Goal: Information Seeking & Learning: Learn about a topic

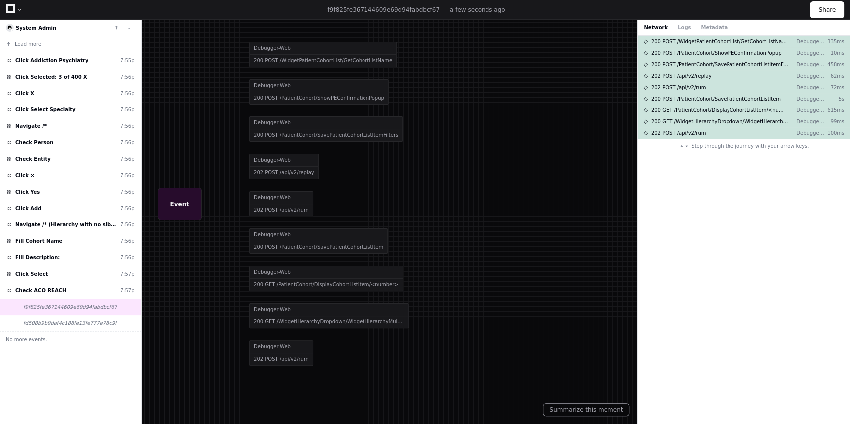
click at [6, 9] on icon at bounding box center [10, 8] width 9 height 9
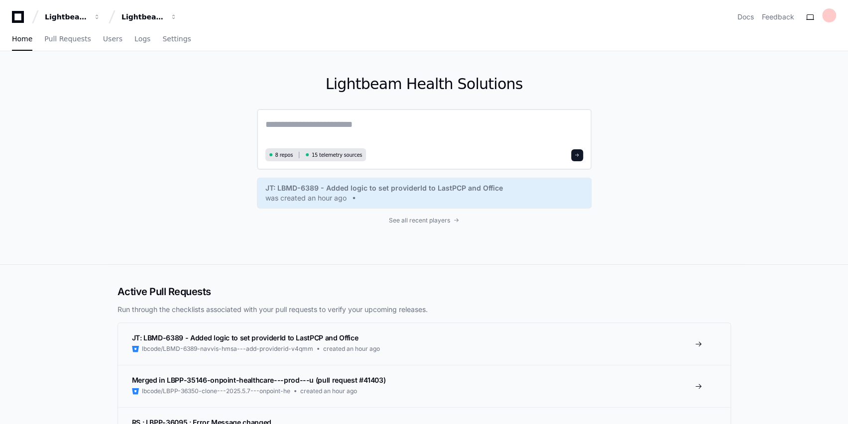
click at [321, 119] on textarea at bounding box center [424, 131] width 318 height 28
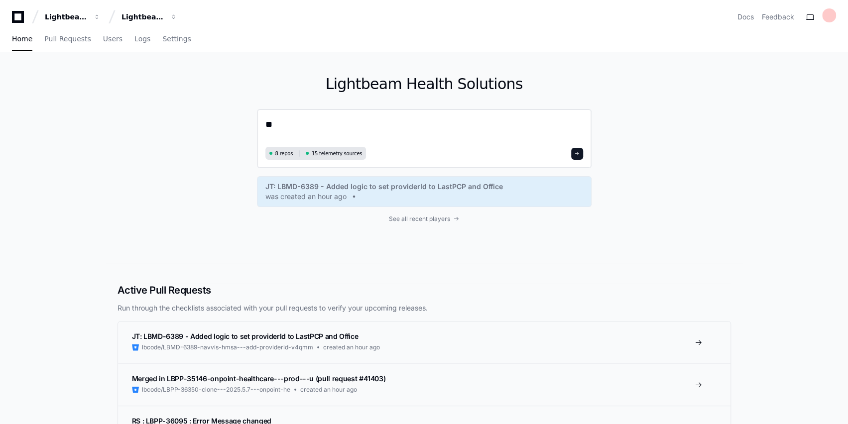
type textarea "*"
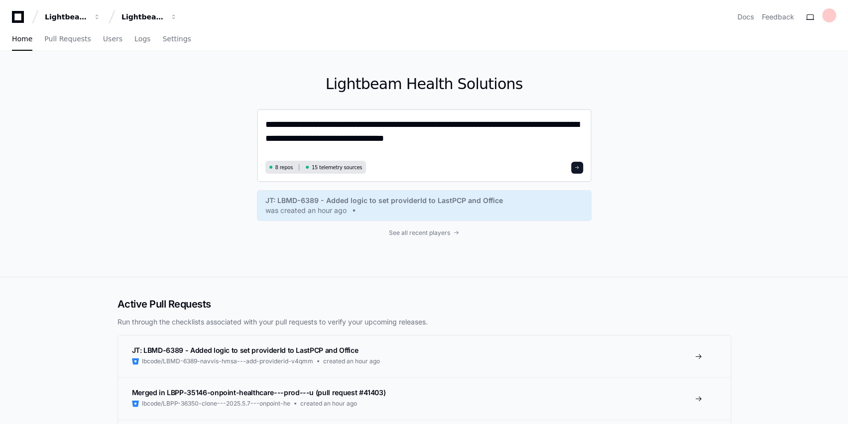
paste textarea "**********"
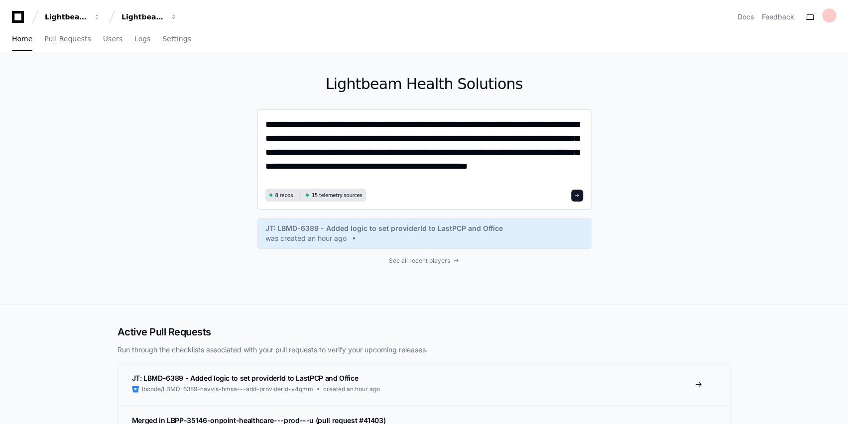
type textarea "**********"
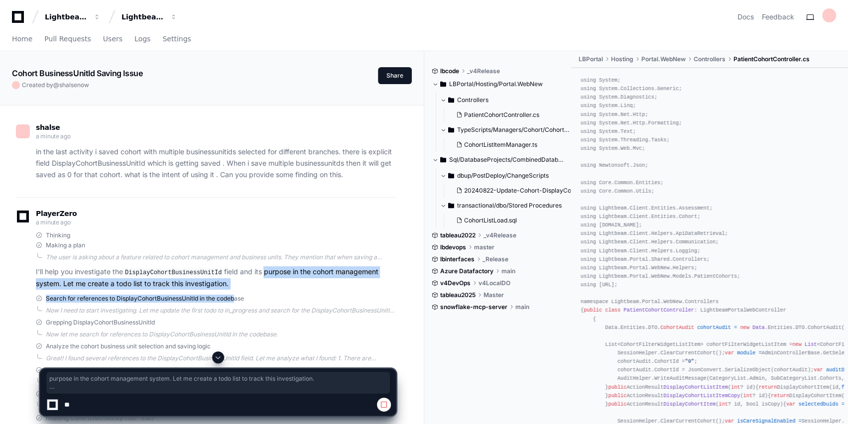
drag, startPoint x: 258, startPoint y: 272, endPoint x: 234, endPoint y: 289, distance: 29.2
click at [234, 289] on div "PlayerZero a minute ago Thinking Making a plan I'll help you investigate the Di…" at bounding box center [206, 367] width 380 height 341
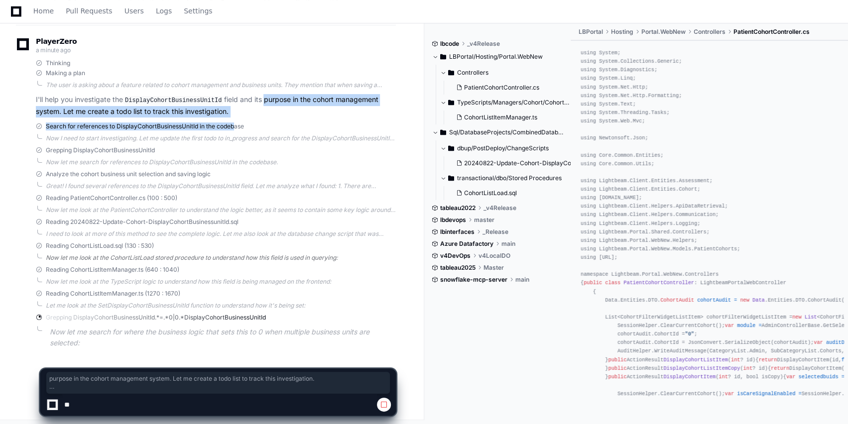
scroll to position [175, 0]
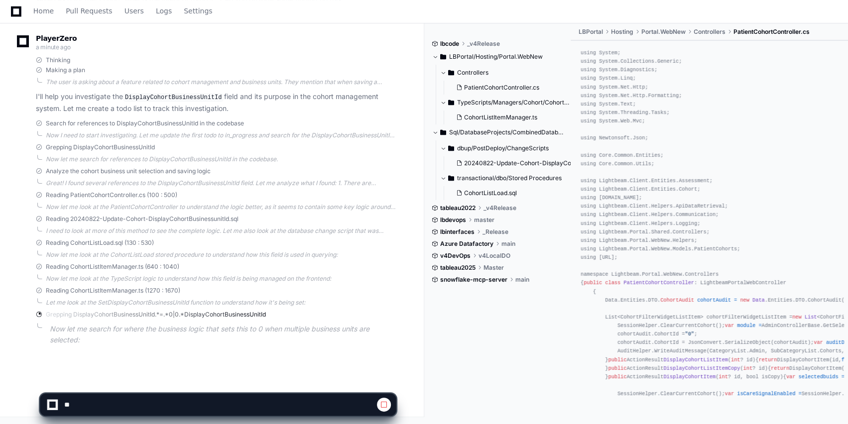
click at [147, 331] on p "Now let me search for where the business logic that sets this to 0 when multipl…" at bounding box center [223, 335] width 346 height 23
click at [504, 116] on span "CohortListItemManager.ts" at bounding box center [500, 117] width 73 height 8
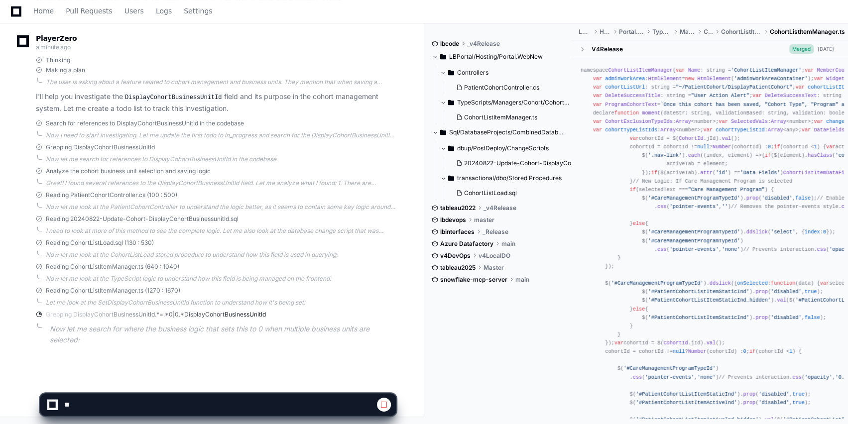
click at [626, 70] on span "CohortListItemManager" at bounding box center [640, 70] width 64 height 6
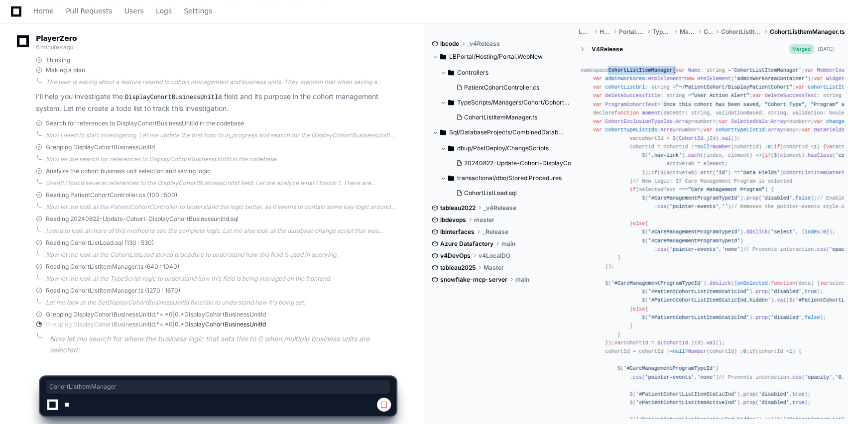
scroll to position [185, 0]
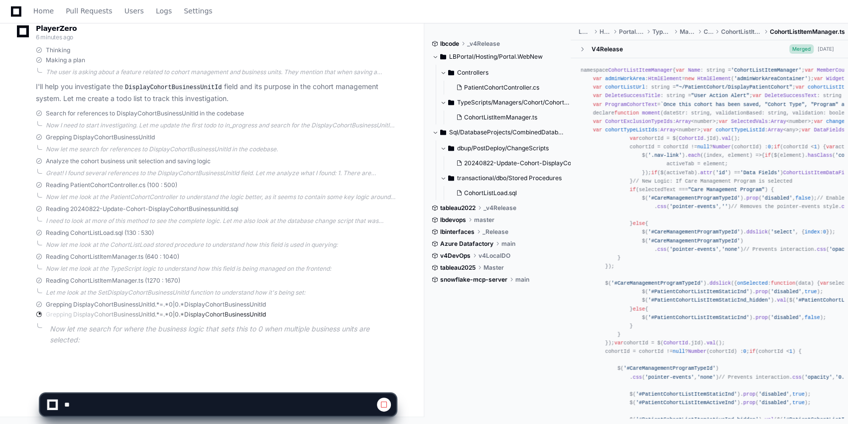
click at [180, 316] on span "Grepping DisplayCohortBusinessUnitId.*=.*0|0.*DisplayCohortBusinessUnitId" at bounding box center [156, 315] width 220 height 8
click at [36, 304] on span at bounding box center [39, 305] width 6 height 6
click at [39, 304] on span at bounding box center [39, 305] width 6 height 6
click at [81, 305] on span "Grepping DisplayCohortBusinessUnitId.*=.*0|0.*DisplayCohortBusinessUnitId" at bounding box center [156, 305] width 220 height 8
click at [66, 94] on p "I'll help you investigate the DisplayCohortBusinessUnitId field and its purpose…" at bounding box center [216, 92] width 360 height 23
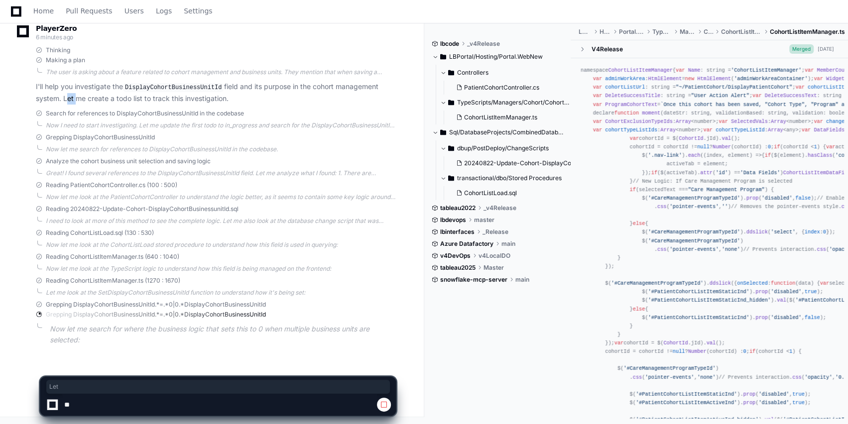
click at [66, 94] on p "I'll help you investigate the DisplayCohortBusinessUnitId field and its purpose…" at bounding box center [216, 92] width 360 height 23
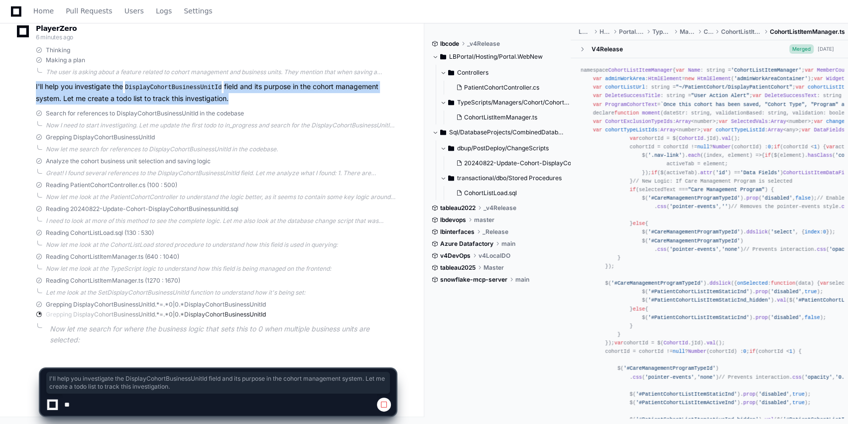
click at [66, 94] on p "I'll help you investigate the DisplayCohortBusinessUnitId field and its purpose…" at bounding box center [216, 92] width 360 height 23
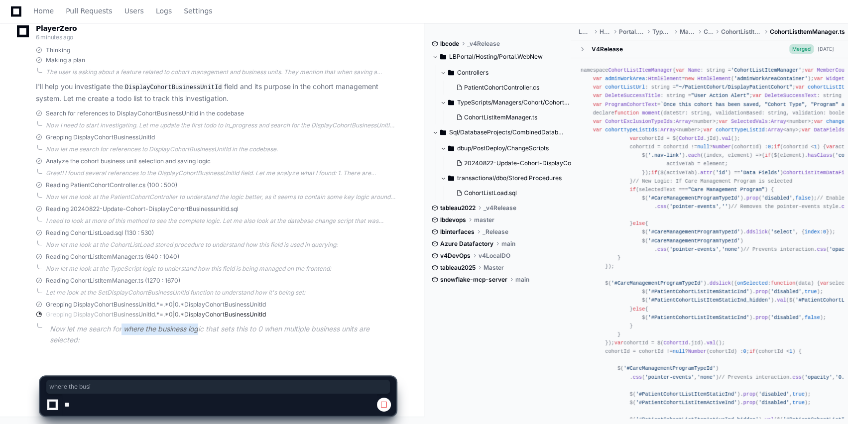
drag, startPoint x: 122, startPoint y: 331, endPoint x: 202, endPoint y: 324, distance: 79.9
click at [202, 324] on p "Now let me search for where the business logic that sets this to 0 when multipl…" at bounding box center [223, 335] width 346 height 23
drag, startPoint x: 224, startPoint y: 324, endPoint x: 332, endPoint y: 329, distance: 108.1
click at [332, 329] on p "Now let me search for where the business logic that sets this to 0 when multipl…" at bounding box center [223, 335] width 346 height 23
click at [287, 341] on p "Now let me search for where the business logic that sets this to 0 when multipl…" at bounding box center [223, 335] width 346 height 23
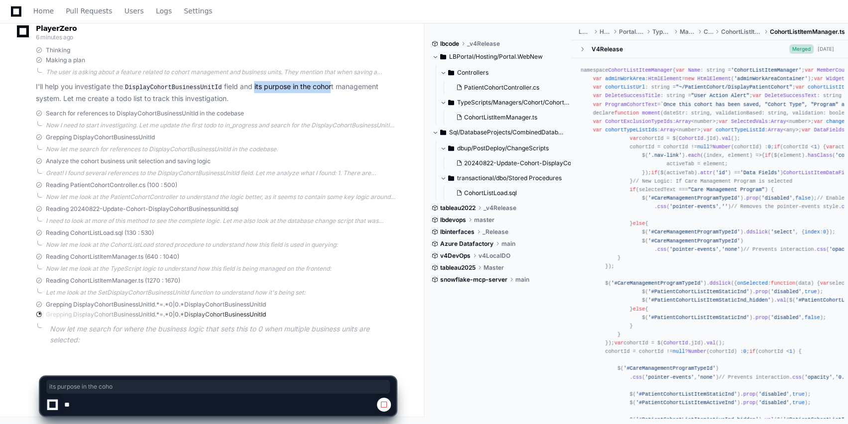
drag, startPoint x: 248, startPoint y: 85, endPoint x: 326, endPoint y: 91, distance: 78.3
click at [326, 91] on p "I'll help you investigate the DisplayCohortBusinessUnitId field and its purpose…" at bounding box center [216, 92] width 360 height 23
drag, startPoint x: 104, startPoint y: 102, endPoint x: 128, endPoint y: 101, distance: 23.9
click at [128, 101] on p "I'll help you investigate the DisplayCohortBusinessUnitId field and its purpose…" at bounding box center [216, 92] width 360 height 23
drag, startPoint x: 91, startPoint y: 114, endPoint x: 180, endPoint y: 111, distance: 89.1
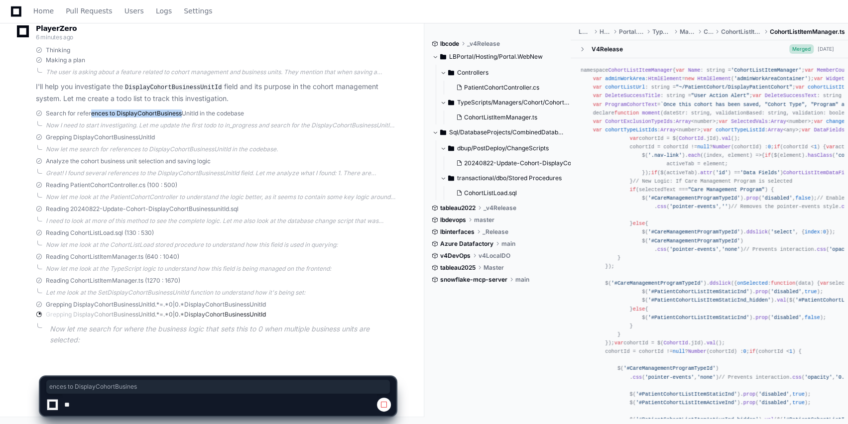
click at [180, 111] on span "Search for references to DisplayCohortBusinessUnitId in the codebase" at bounding box center [145, 114] width 198 height 8
drag, startPoint x: 74, startPoint y: 134, endPoint x: 101, endPoint y: 136, distance: 27.5
click at [101, 136] on span "Grepping DisplayCohortBusinessUnitId" at bounding box center [100, 137] width 109 height 8
drag, startPoint x: 90, startPoint y: 153, endPoint x: 143, endPoint y: 154, distance: 52.8
click at [143, 154] on div "PlayerZero 6 minutes ago Thinking Making a plan I'll help you investigate the D…" at bounding box center [206, 187] width 380 height 351
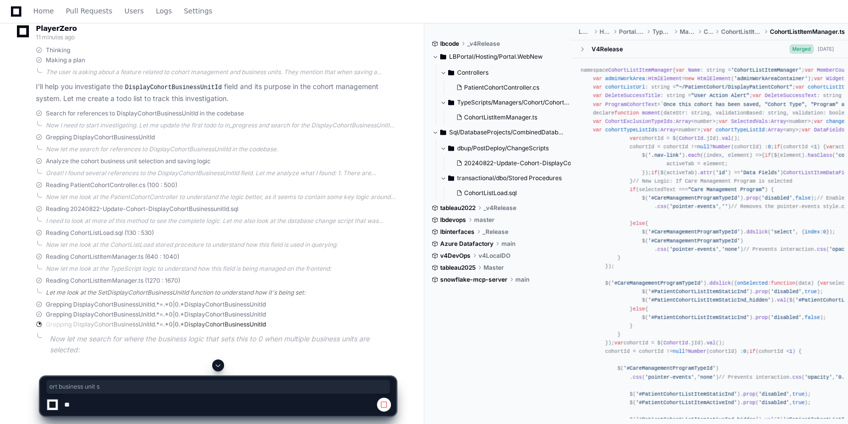
scroll to position [195, 0]
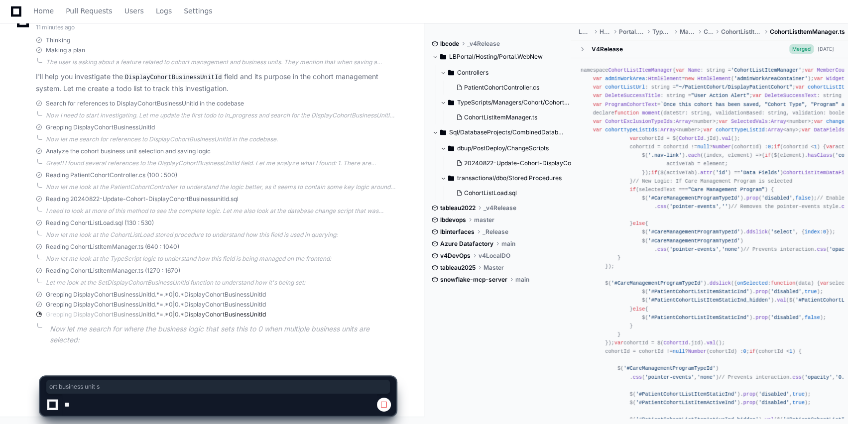
click at [139, 330] on p "Now let me search for where the business logic that sets this to 0 when multipl…" at bounding box center [223, 335] width 346 height 23
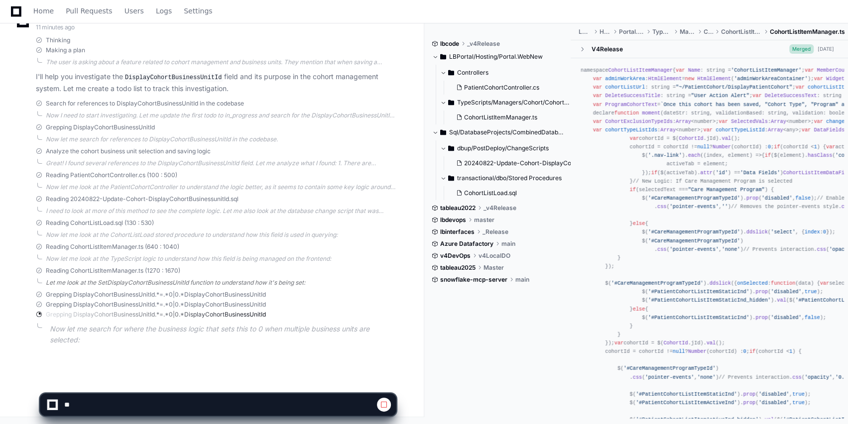
click at [78, 283] on div "Let me look at the SetDisplayCohortBusinessUnitId function to understand how it…" at bounding box center [221, 283] width 350 height 8
click at [385, 402] on span at bounding box center [384, 405] width 8 height 8
click at [387, 407] on div at bounding box center [217, 405] width 343 height 22
click at [387, 407] on span at bounding box center [384, 405] width 8 height 8
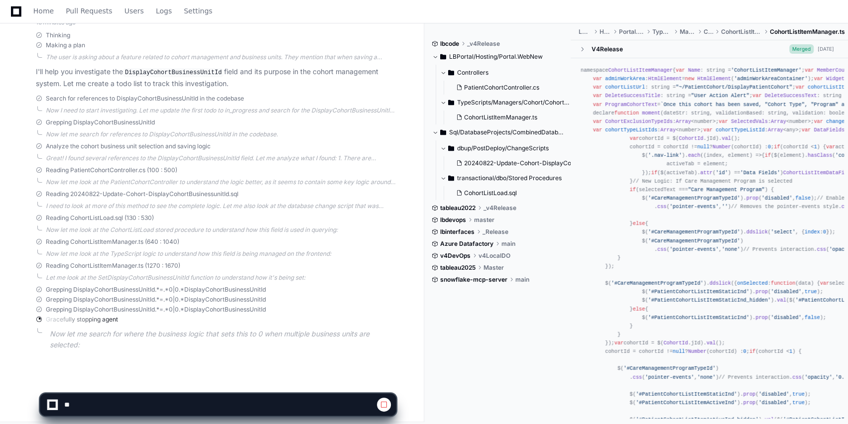
click at [318, 286] on div "Grepping DisplayCohortBusinessUnitId.*=.*0|0.*DisplayCohortBusinessUnitId" at bounding box center [216, 290] width 360 height 8
click at [228, 330] on p "Now let me search for where the business logic that sets this to 0 when multipl…" at bounding box center [223, 340] width 346 height 23
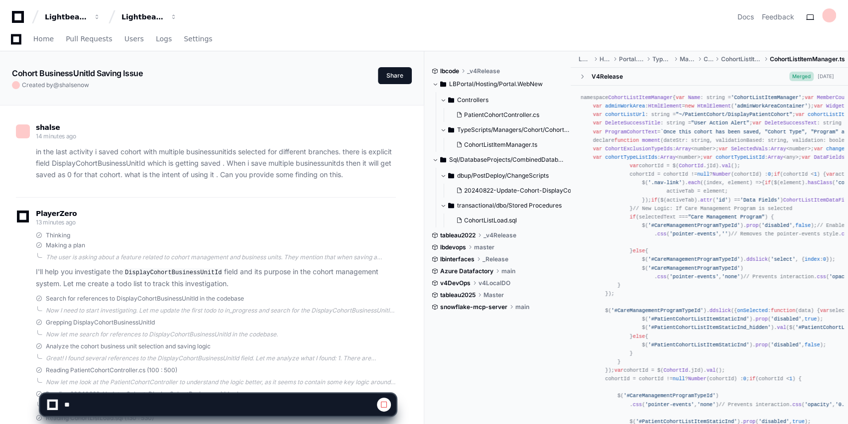
scroll to position [205, 0]
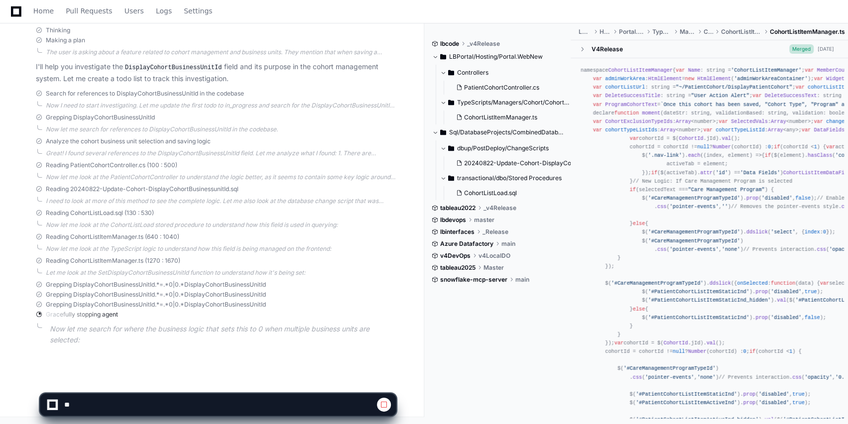
click at [386, 403] on span at bounding box center [384, 405] width 8 height 8
click at [325, 146] on div "Analyze the cohort business unit selection and saving logic Great! I found seve…" at bounding box center [216, 147] width 360 height 20
click at [17, 10] on icon at bounding box center [16, 11] width 10 height 12
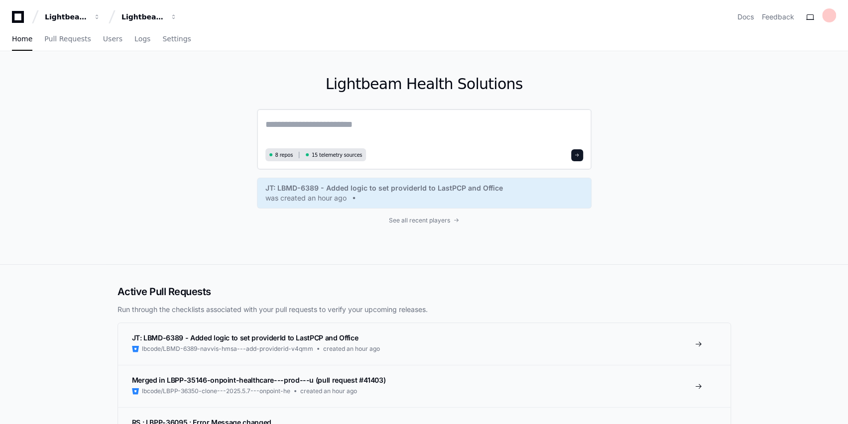
click at [314, 125] on textarea at bounding box center [424, 131] width 318 height 28
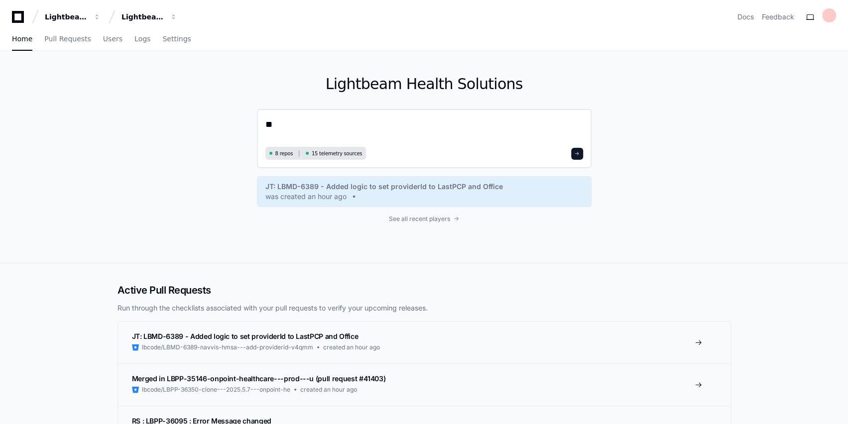
type textarea "*"
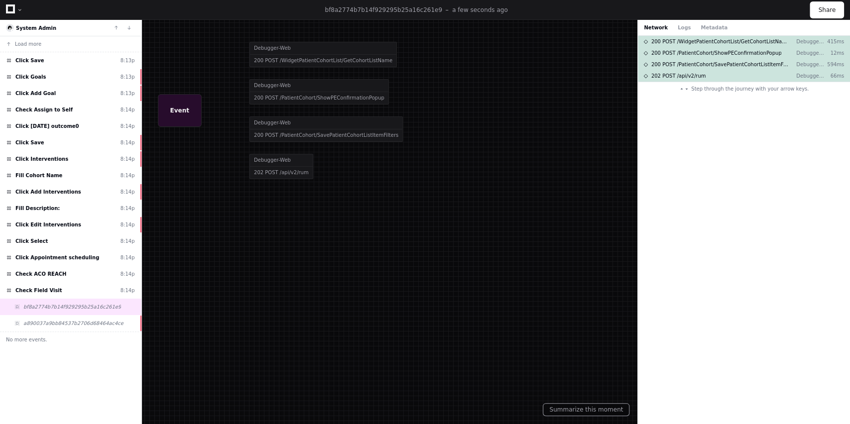
click at [9, 11] on icon at bounding box center [10, 8] width 9 height 9
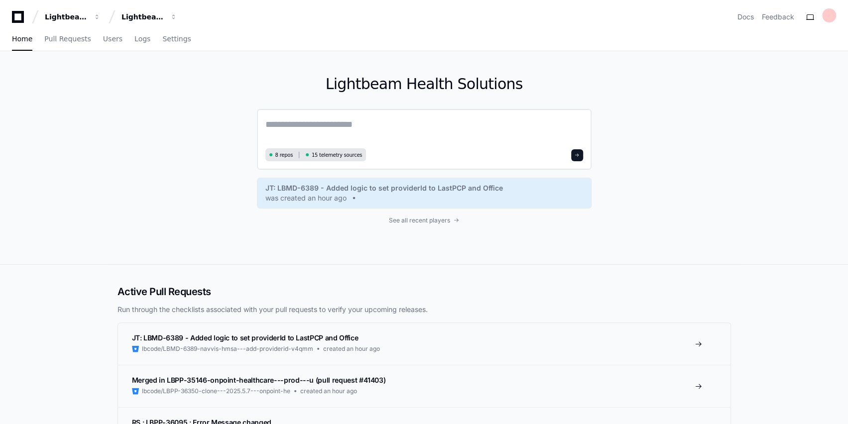
click at [266, 121] on textarea at bounding box center [424, 131] width 318 height 28
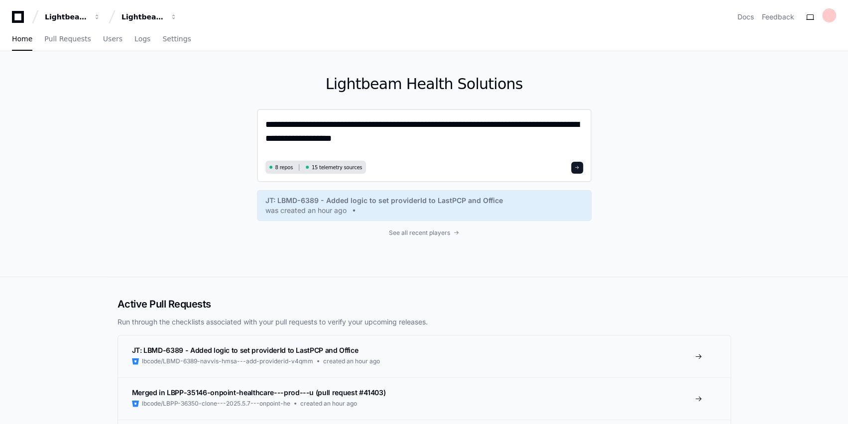
paste textarea "**********"
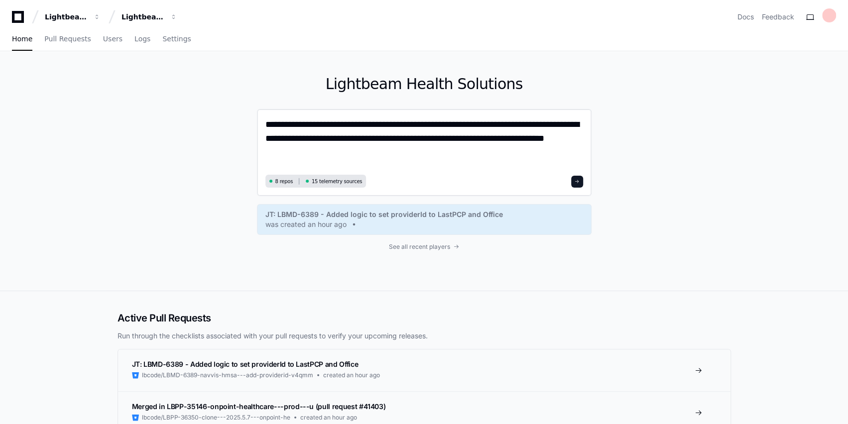
click at [495, 137] on textarea "**********" at bounding box center [424, 144] width 318 height 54
click at [379, 155] on textarea "**********" at bounding box center [424, 144] width 318 height 54
click at [494, 142] on textarea "**********" at bounding box center [424, 144] width 318 height 54
click at [418, 152] on textarea "**********" at bounding box center [424, 144] width 318 height 54
paste textarea "**********"
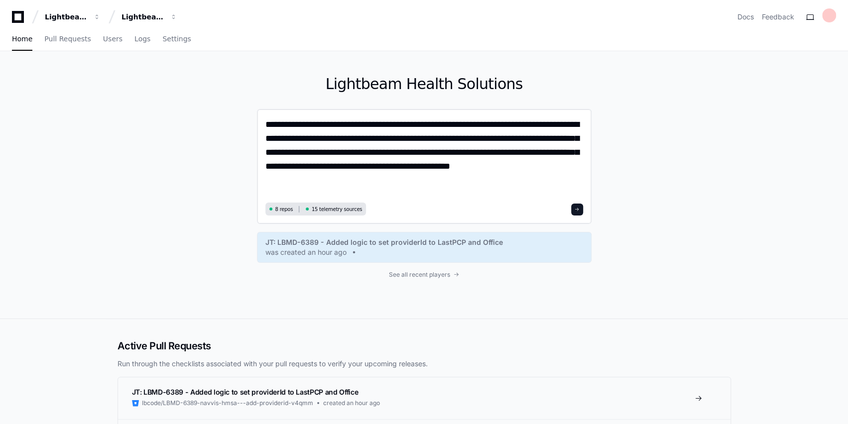
drag, startPoint x: 346, startPoint y: 181, endPoint x: 263, endPoint y: 167, distance: 84.3
click at [263, 167] on div "**********" at bounding box center [424, 166] width 334 height 115
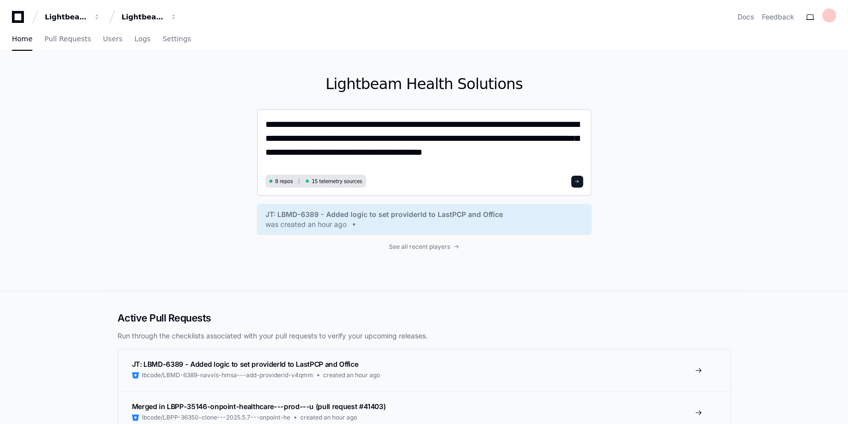
click at [543, 155] on textarea "**********" at bounding box center [424, 144] width 318 height 54
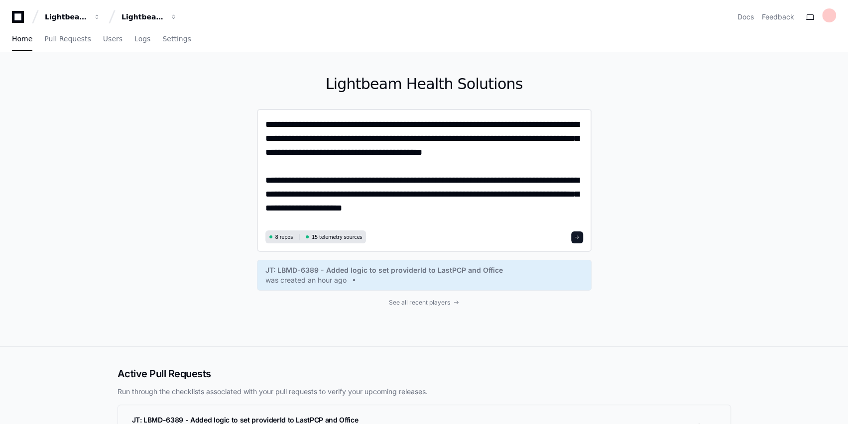
type textarea "**********"
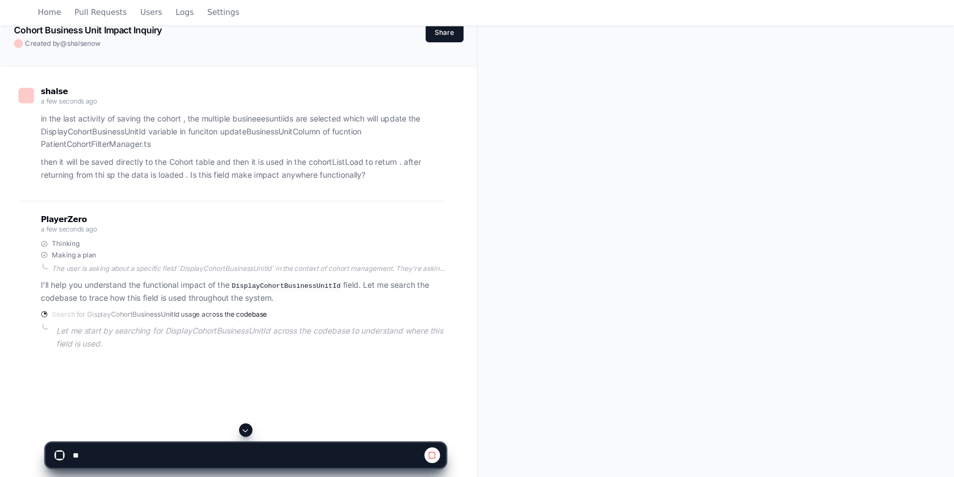
scroll to position [46, 0]
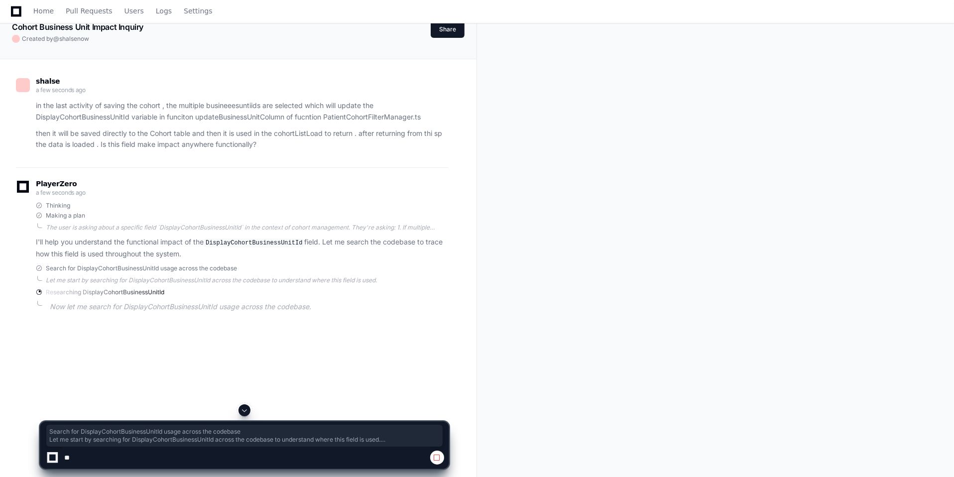
drag, startPoint x: 239, startPoint y: 249, endPoint x: 176, endPoint y: 290, distance: 75.2
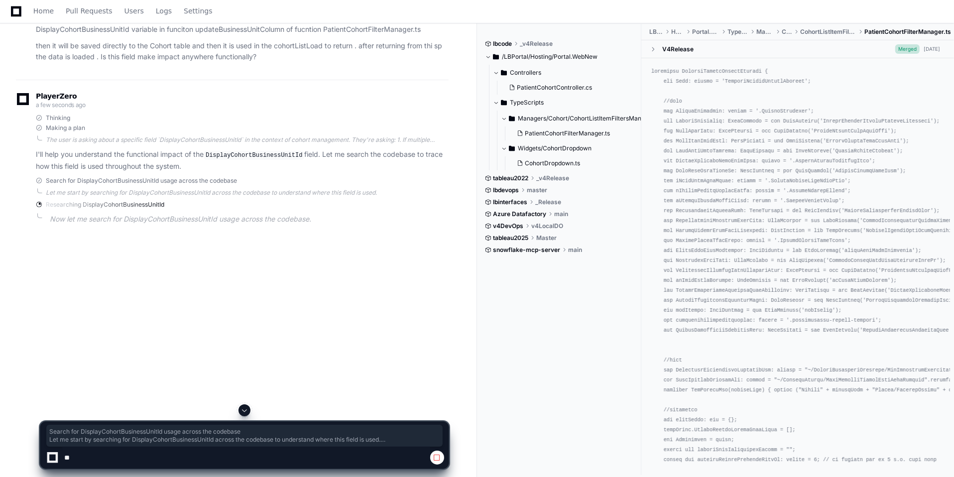
scroll to position [134, 0]
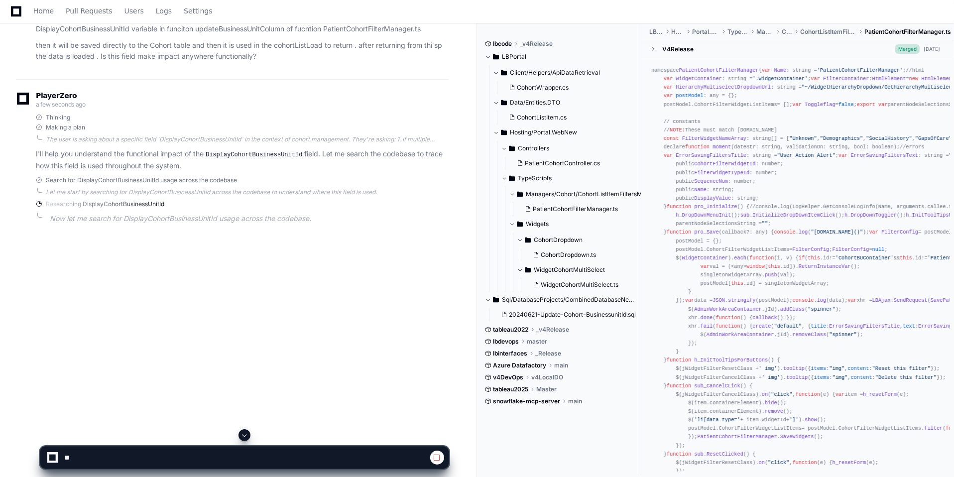
click at [184, 214] on p "Now let me search for DisplayCohortBusinessUnitId usage across the codebase." at bounding box center [249, 218] width 399 height 11
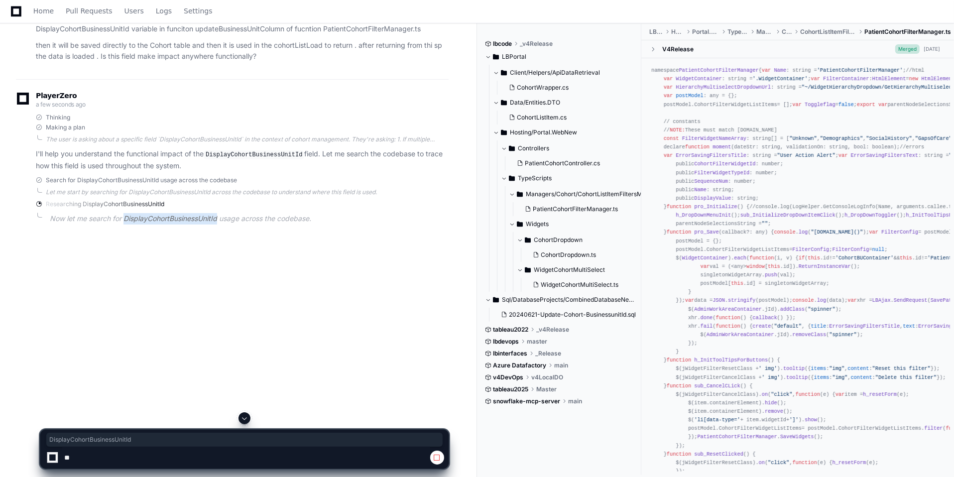
click at [184, 214] on p "Now let me search for DisplayCohortBusinessUnitId usage across the codebase." at bounding box center [249, 218] width 399 height 11
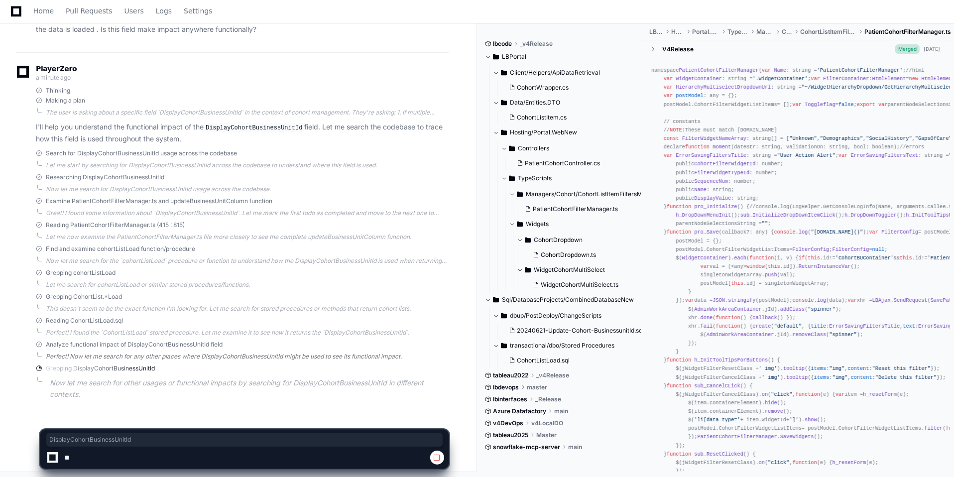
scroll to position [162, 0]
click at [195, 382] on p "Now let me search for other usages or functional impacts by searching for Displ…" at bounding box center [249, 388] width 399 height 23
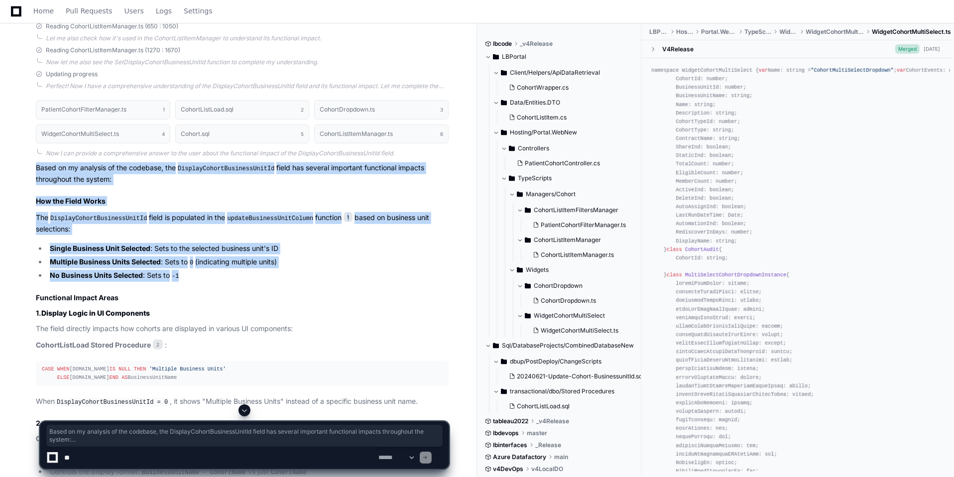
scroll to position [557, 0]
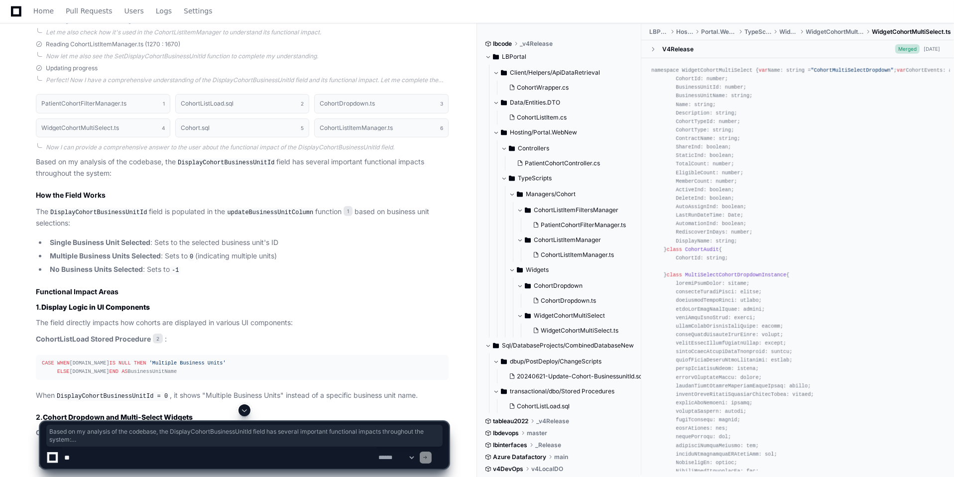
click at [95, 321] on p "The field directly impacts how cohorts are displayed in various UI components:" at bounding box center [242, 322] width 413 height 11
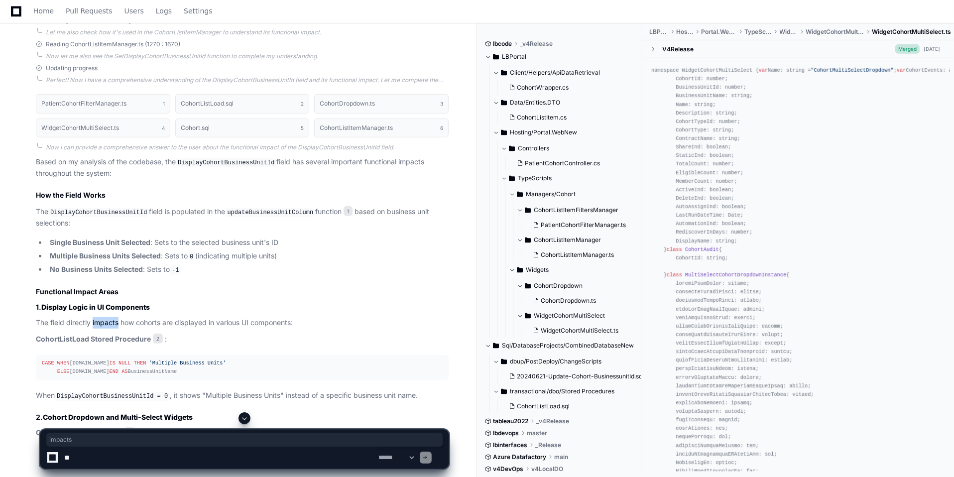
click at [95, 321] on p "The field directly impacts how cohorts are displayed in various UI components:" at bounding box center [242, 322] width 413 height 11
drag, startPoint x: 65, startPoint y: 317, endPoint x: 220, endPoint y: 320, distance: 154.3
click at [220, 320] on p "The field directly impacts how cohorts are displayed in various UI components:" at bounding box center [242, 322] width 413 height 11
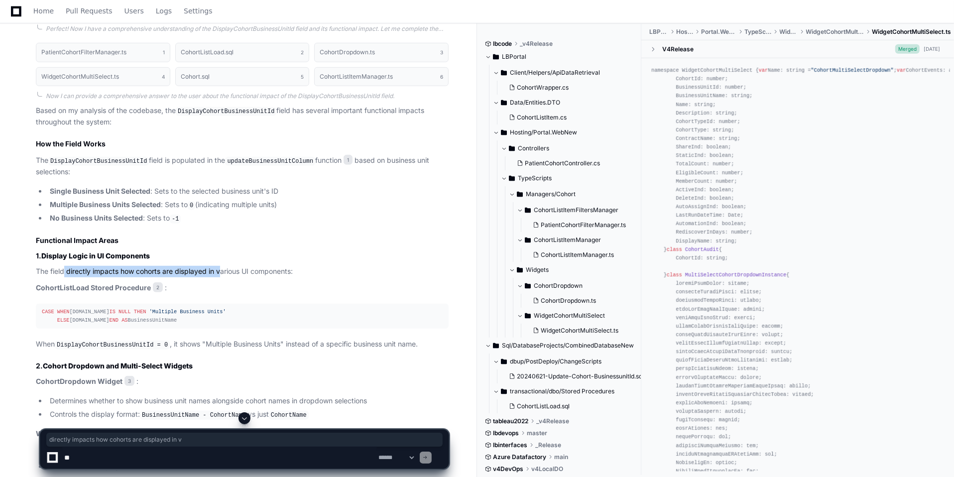
scroll to position [622, 0]
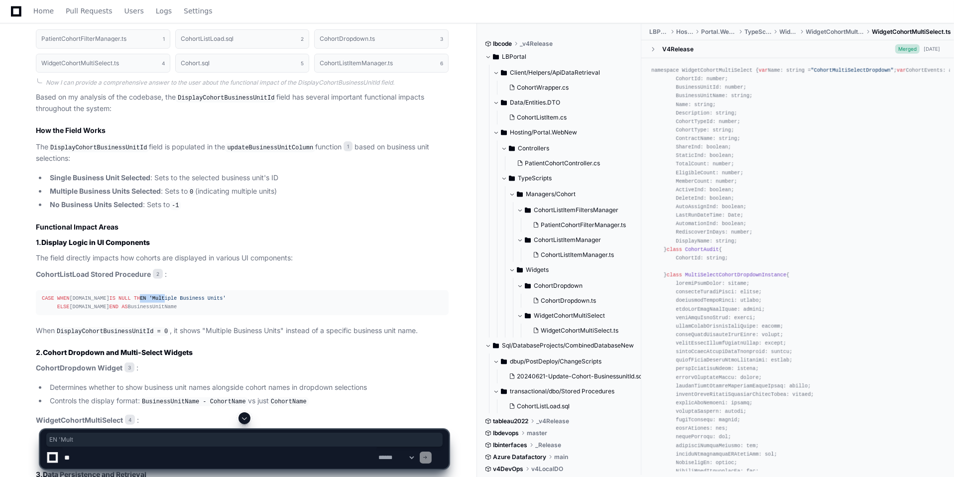
drag, startPoint x: 120, startPoint y: 290, endPoint x: 145, endPoint y: 290, distance: 24.4
click at [145, 294] on div "CASE WHEN bu.Name IS NULL THEN 'Multiple Business Units' ELSE bu.Name END AS Bu…" at bounding box center [242, 302] width 401 height 17
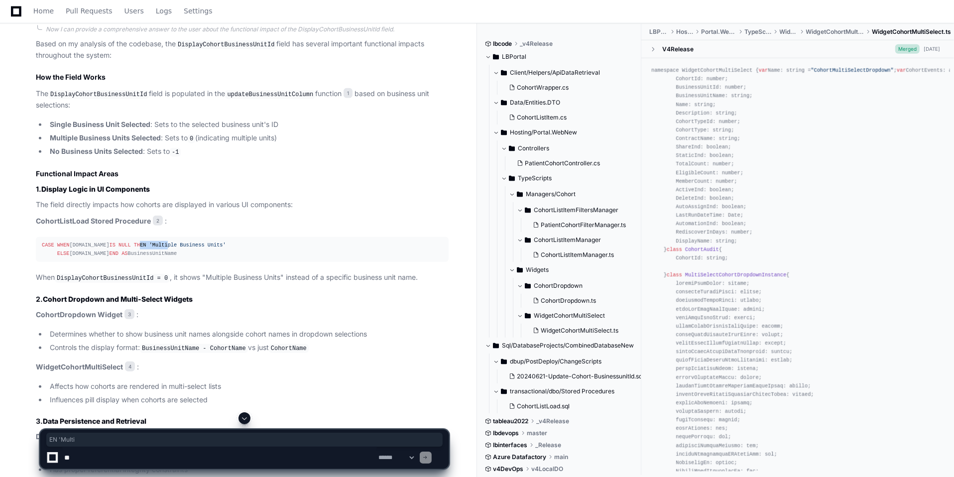
scroll to position [677, 0]
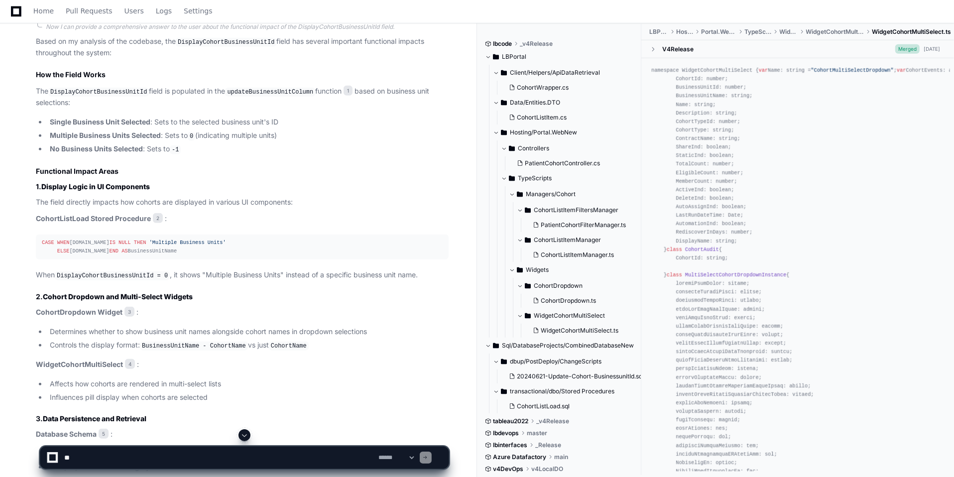
click at [102, 280] on code "DisplayCohortBusinessUnitId = 0" at bounding box center [112, 275] width 115 height 9
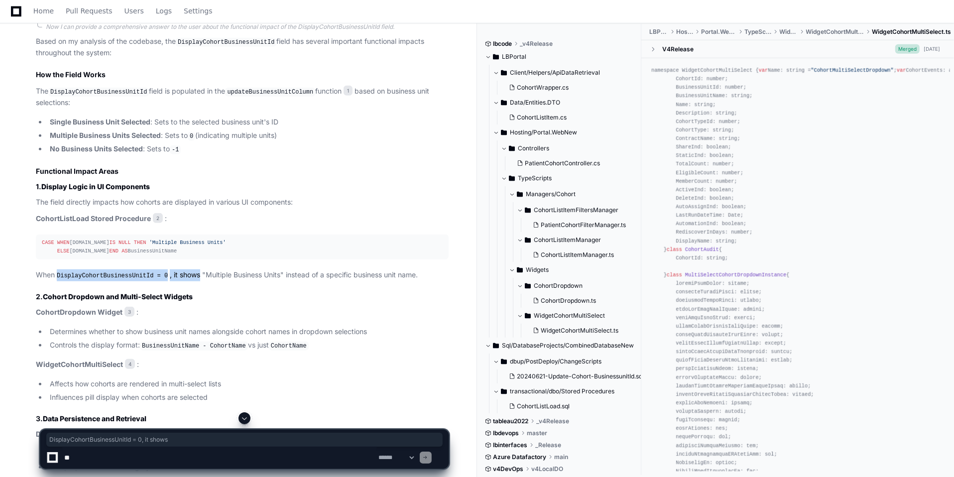
drag, startPoint x: 102, startPoint y: 281, endPoint x: 191, endPoint y: 279, distance: 89.1
click at [191, 279] on p "When DisplayCohortBusinessUnitId = 0 , it shows "Multiple Business Units" inste…" at bounding box center [242, 275] width 413 height 12
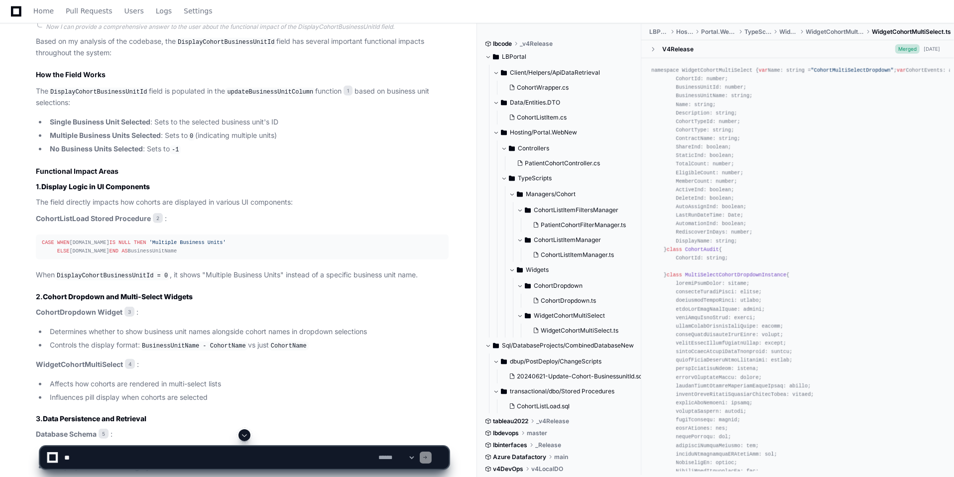
click at [200, 331] on li "Determines whether to show business unit names alongside cohort names in dropdo…" at bounding box center [248, 331] width 402 height 11
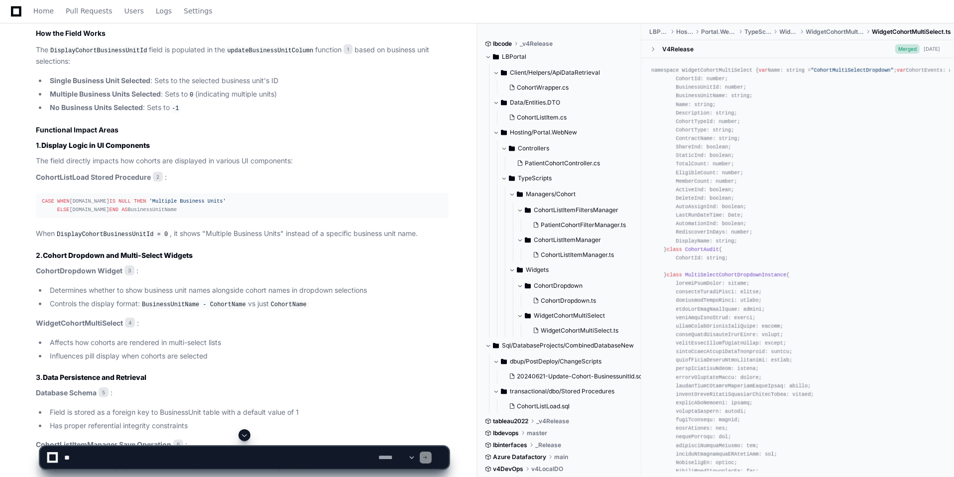
scroll to position [733, 0]
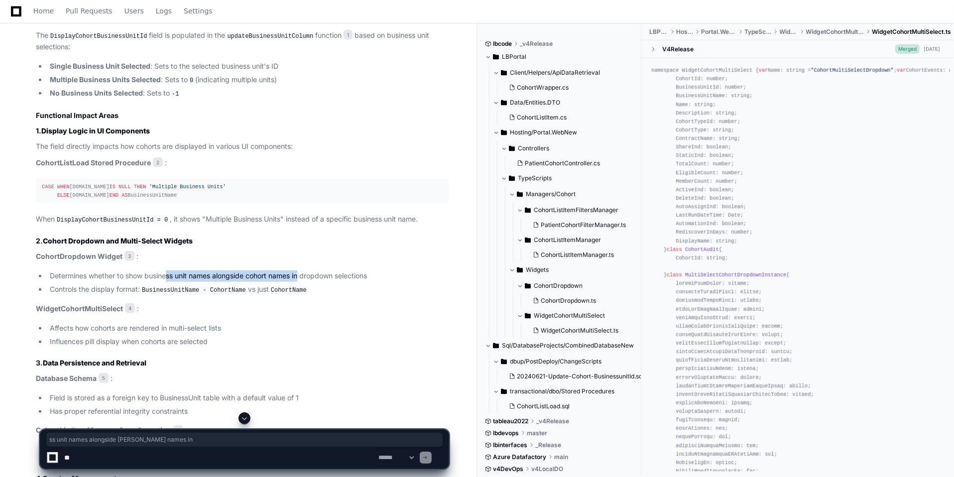
drag, startPoint x: 168, startPoint y: 280, endPoint x: 303, endPoint y: 285, distance: 135.5
click at [303, 282] on li "Determines whether to show business unit names alongside cohort names in dropdo…" at bounding box center [248, 275] width 402 height 11
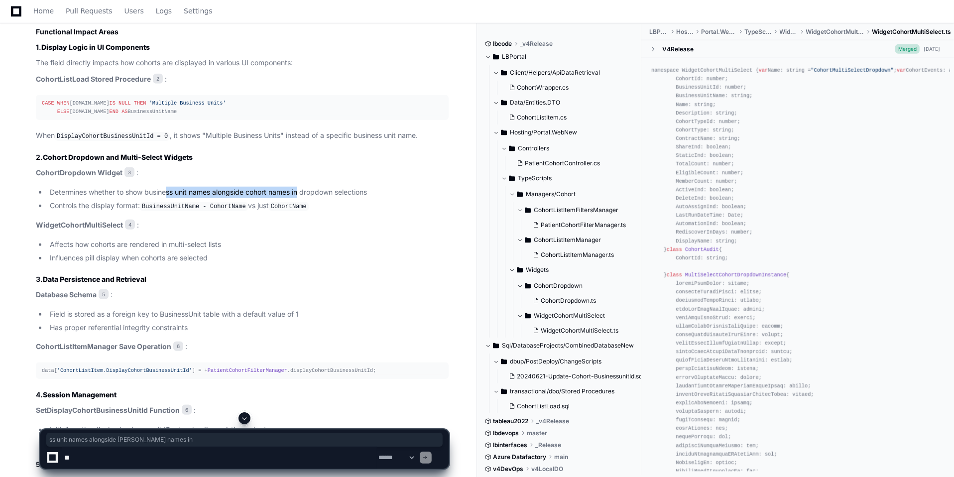
scroll to position [817, 0]
drag, startPoint x: 124, startPoint y: 246, endPoint x: 217, endPoint y: 246, distance: 92.6
click at [217, 246] on li "Affects how cohorts are rendered in multi-select lists" at bounding box center [248, 243] width 402 height 11
drag, startPoint x: 85, startPoint y: 260, endPoint x: 208, endPoint y: 261, distance: 123.0
click at [208, 261] on li "Influences pill display when cohorts are selected" at bounding box center [248, 257] width 402 height 11
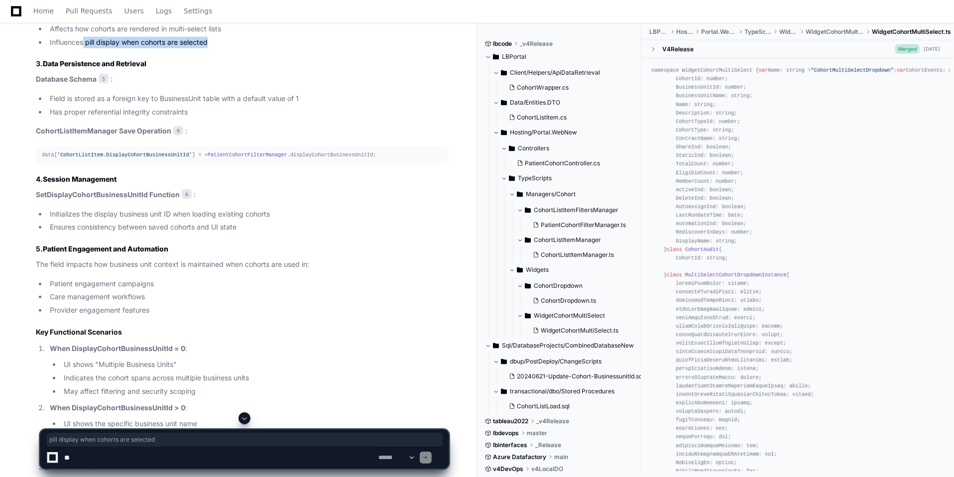
scroll to position [1034, 0]
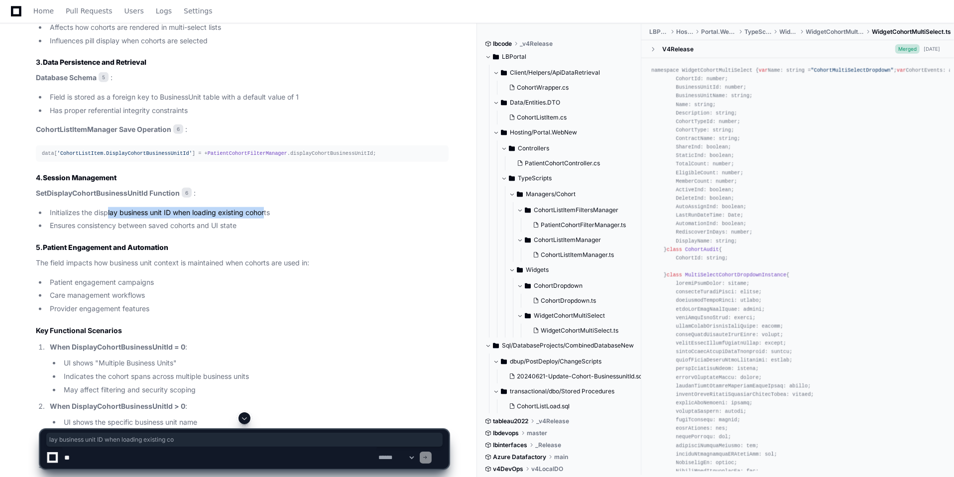
drag, startPoint x: 107, startPoint y: 219, endPoint x: 266, endPoint y: 217, distance: 159.3
click at [266, 217] on li "Initializes the display business unit ID when loading existing cohorts" at bounding box center [248, 212] width 402 height 11
drag, startPoint x: 100, startPoint y: 223, endPoint x: 239, endPoint y: 227, distance: 138.9
click at [239, 227] on ul "Initializes the display business unit ID when loading existing cohorts Ensures …" at bounding box center [242, 219] width 413 height 25
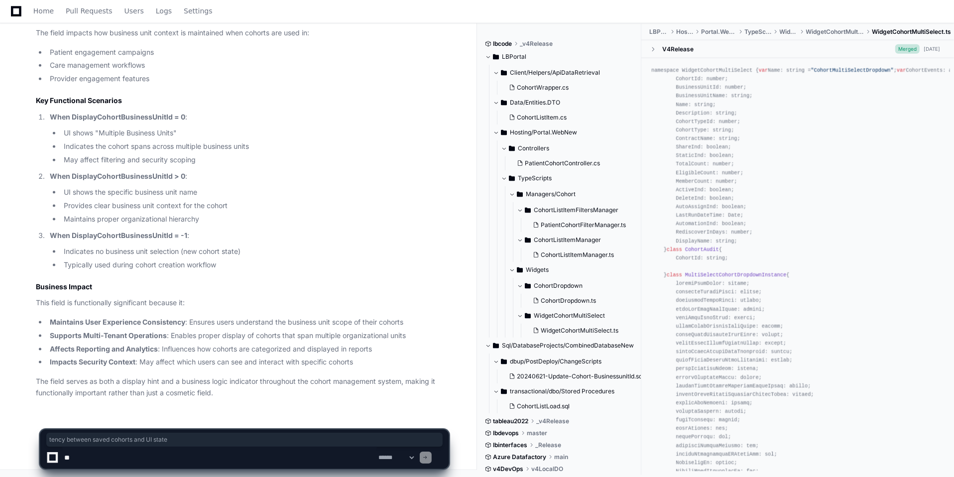
scroll to position [1265, 0]
drag, startPoint x: 112, startPoint y: 257, endPoint x: 242, endPoint y: 252, distance: 130.5
click at [242, 252] on li "Indicates no business unit selection (new cohort state)" at bounding box center [255, 250] width 388 height 11
drag, startPoint x: 118, startPoint y: 273, endPoint x: 196, endPoint y: 269, distance: 78.2
click at [196, 269] on li "Typically used during cohort creation workflow" at bounding box center [255, 263] width 388 height 11
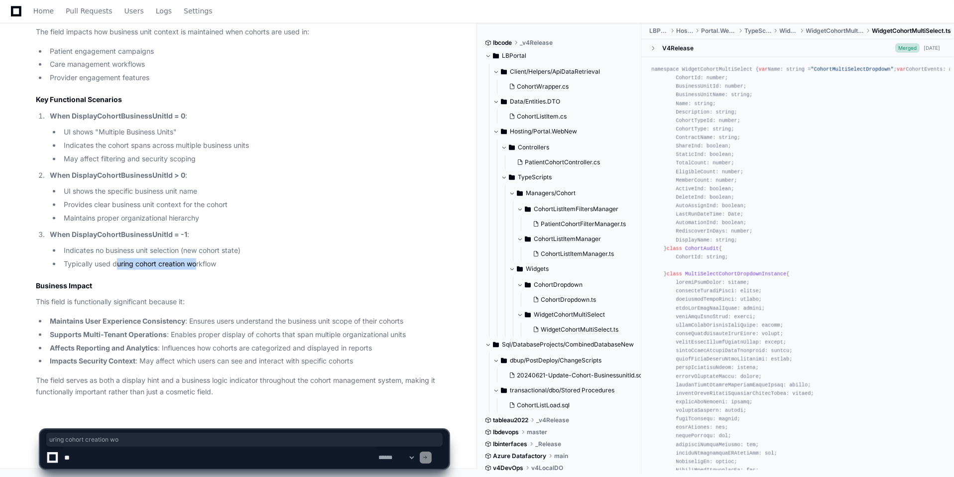
scroll to position [1269, 0]
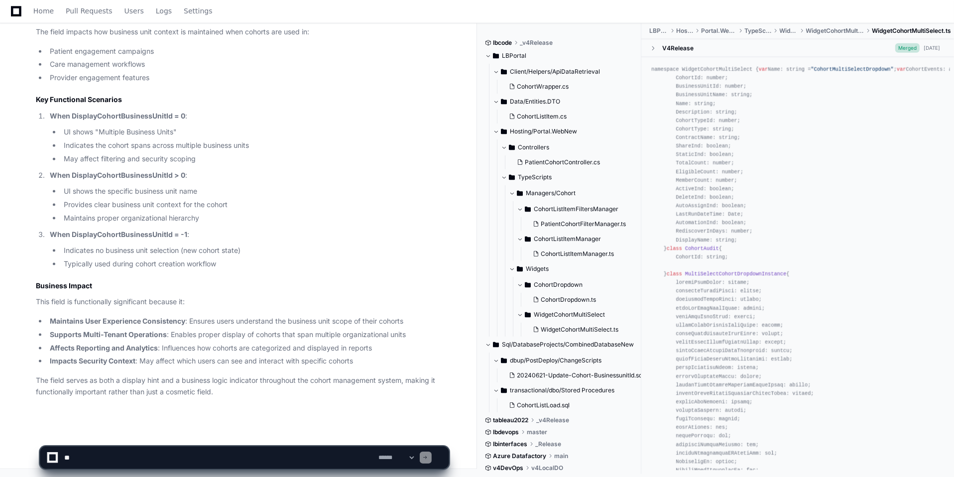
click at [202, 316] on li "Maintains User Experience Consistency : Ensures users understand the business u…" at bounding box center [248, 321] width 402 height 11
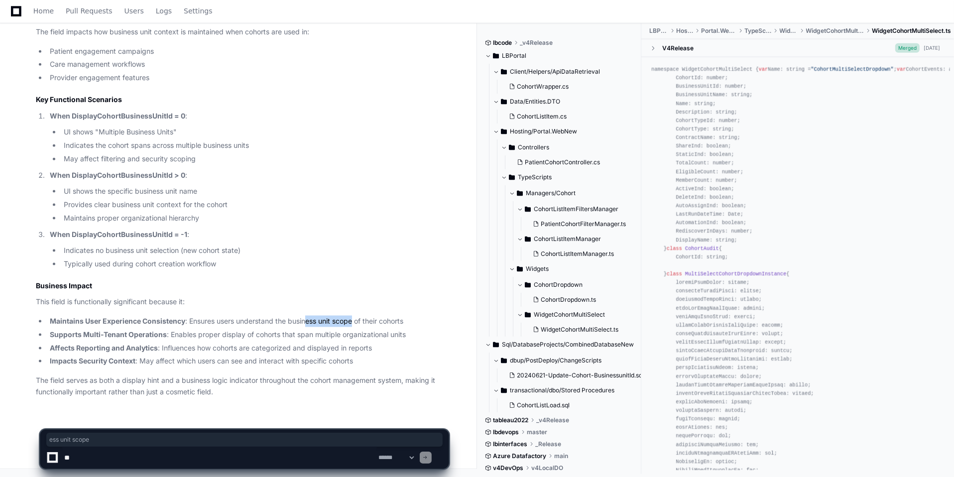
drag, startPoint x: 308, startPoint y: 321, endPoint x: 355, endPoint y: 320, distance: 47.8
click at [355, 320] on li "Maintains User Experience Consistency : Ensures users understand the business u…" at bounding box center [248, 321] width 402 height 11
click at [171, 424] on textarea at bounding box center [219, 457] width 315 height 22
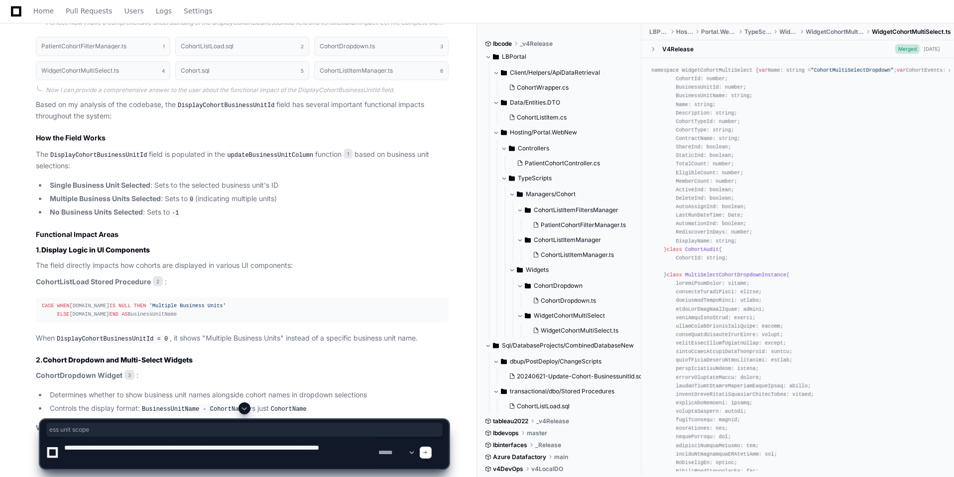
scroll to position [599, 0]
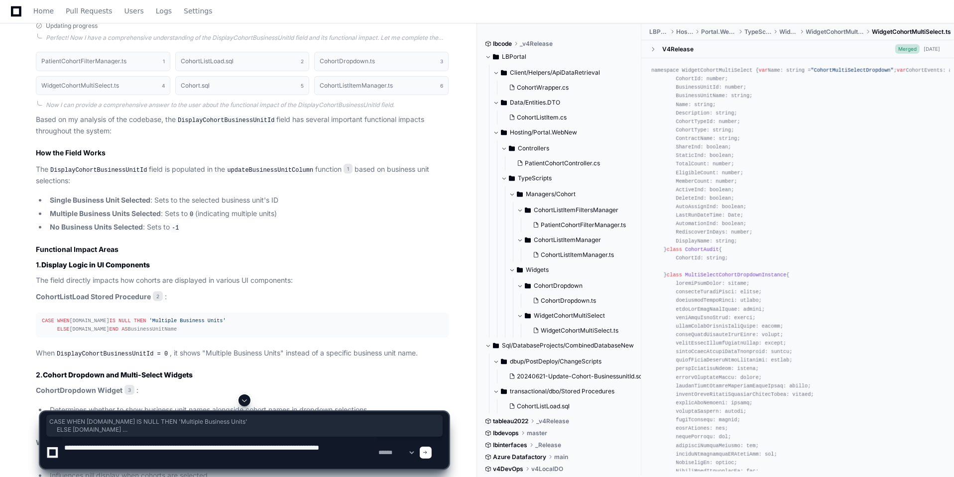
drag, startPoint x: 112, startPoint y: 333, endPoint x: 33, endPoint y: 319, distance: 80.0
copy div "CASE WHEN bu.Name IS NULL THEN 'Multiple Business Units' ELSE bu.Name END AS Bu…"
click at [96, 424] on textarea at bounding box center [219, 453] width 315 height 32
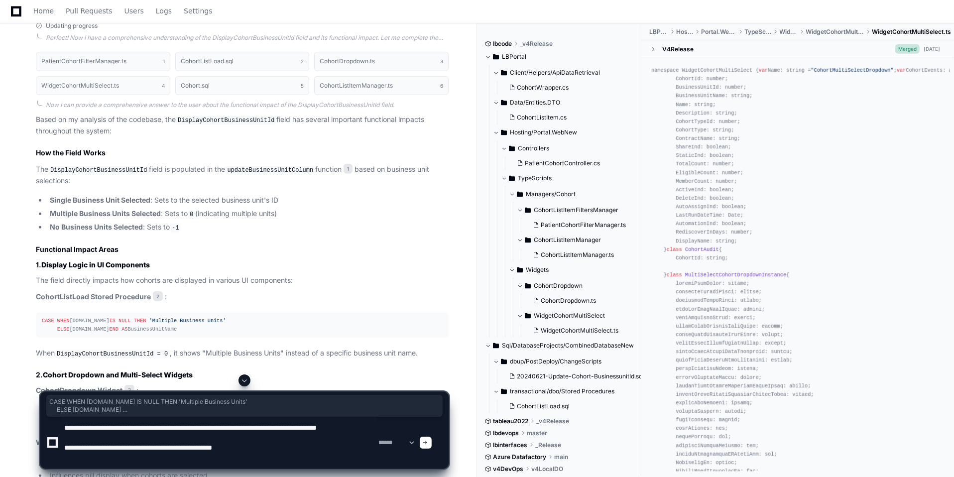
paste textarea "**********"
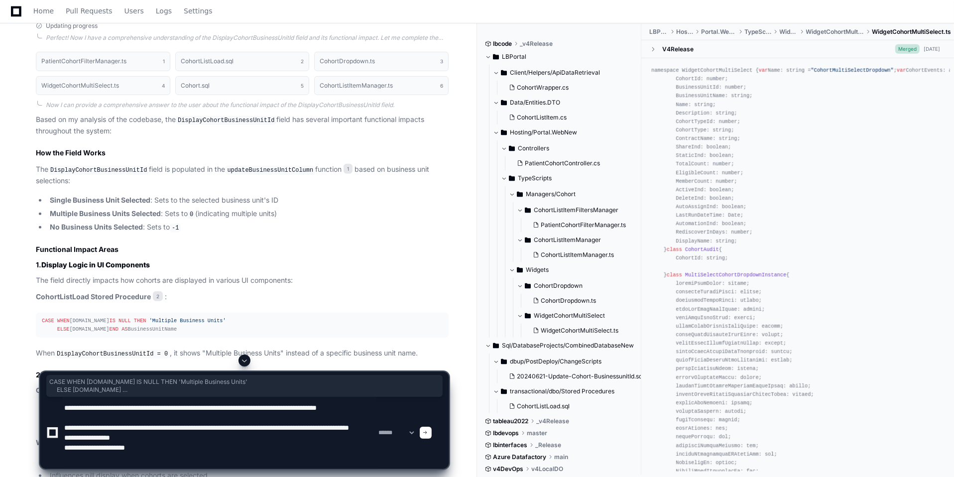
click at [234, 424] on textarea at bounding box center [219, 433] width 315 height 72
type textarea "**********"
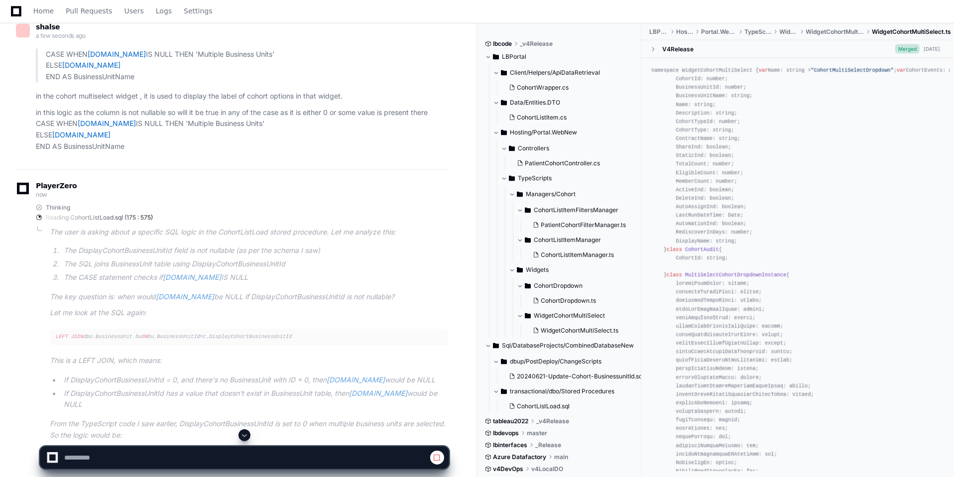
scroll to position [1673, 0]
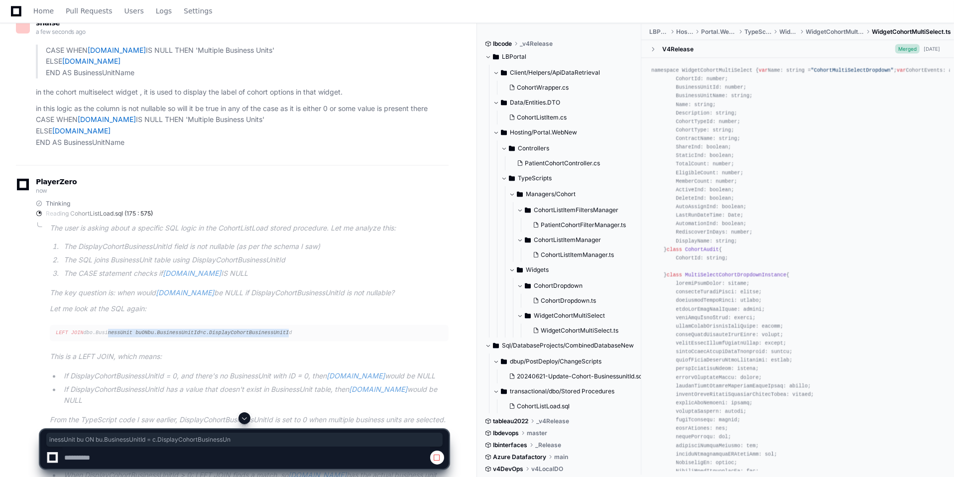
click at [282, 337] on pre "LEFT JOIN dbo.BusinessUnit bu ON bu.BusinessUnitId = c.DisplayCohortBusinessUni…" at bounding box center [249, 333] width 399 height 16
drag, startPoint x: 119, startPoint y: 247, endPoint x: 269, endPoint y: 253, distance: 149.4
click at [269, 253] on li "The DisplayCohortBusinessUnitId field is not nullable (as per the schema I saw)" at bounding box center [255, 246] width 388 height 11
drag, startPoint x: 118, startPoint y: 268, endPoint x: 162, endPoint y: 268, distance: 43.8
click at [162, 266] on li "The SQL joins BusinessUnit table using DisplayCohortBusinessUnitId" at bounding box center [255, 260] width 388 height 11
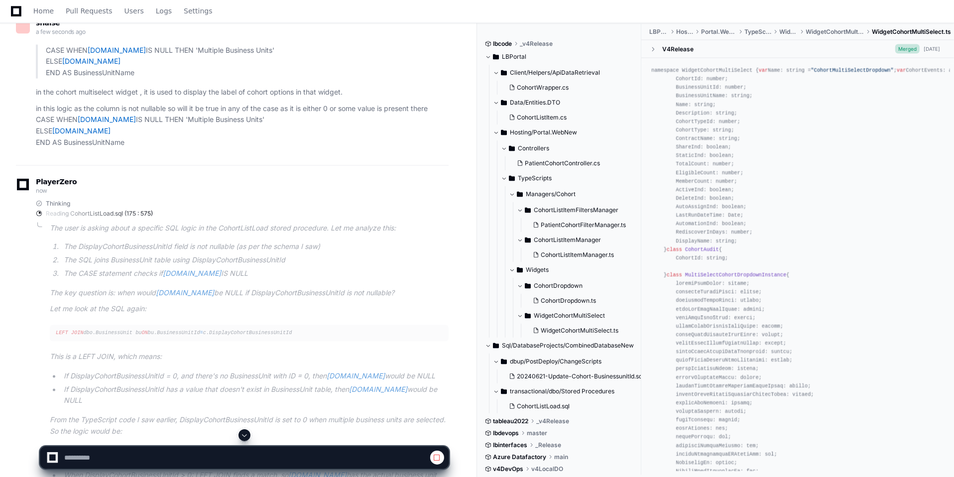
click at [211, 266] on li "The SQL joins BusinessUnit table using DisplayCohortBusinessUnitId" at bounding box center [255, 260] width 388 height 11
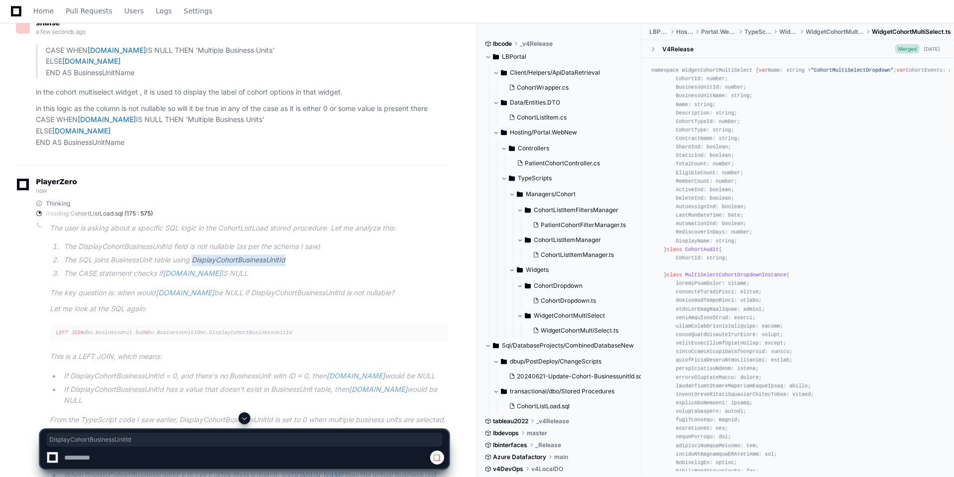
click at [211, 266] on li "The SQL joins BusinessUnit table using DisplayCohortBusinessUnitId" at bounding box center [255, 260] width 388 height 11
drag, startPoint x: 75, startPoint y: 280, endPoint x: 128, endPoint y: 279, distance: 53.8
click at [128, 279] on li "The CASE statement checks if bu.Name IS NULL" at bounding box center [255, 273] width 388 height 11
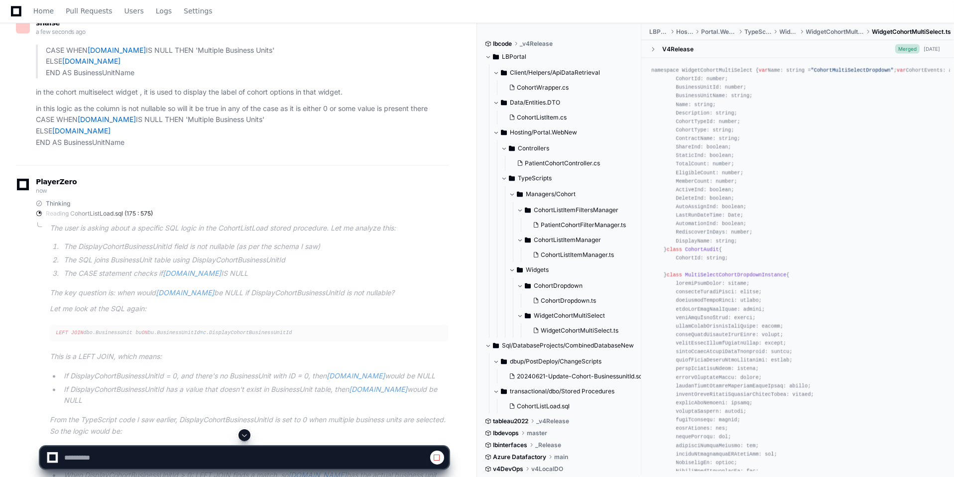
click at [157, 280] on li "The CASE statement checks if bu.Name IS NULL" at bounding box center [255, 273] width 388 height 11
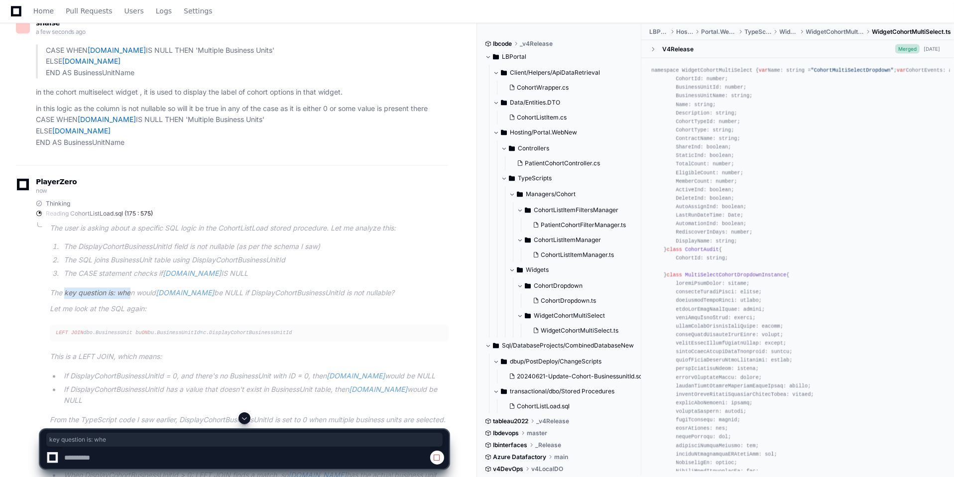
drag, startPoint x: 64, startPoint y: 300, endPoint x: 133, endPoint y: 301, distance: 69.2
click at [133, 299] on p "The key question is: when would bu.Name be NULL if DisplayCohortBusinessUnitId …" at bounding box center [249, 293] width 399 height 11
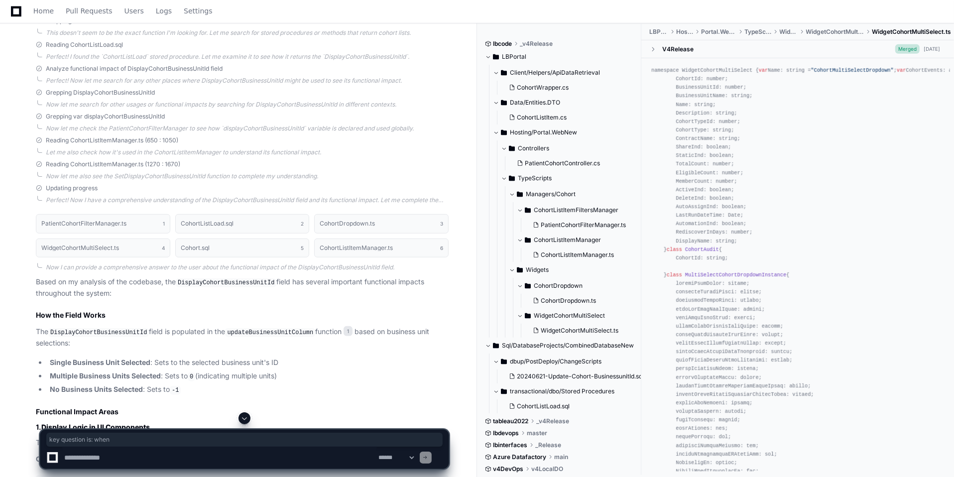
scroll to position [439, 0]
drag, startPoint x: 194, startPoint y: 355, endPoint x: 272, endPoint y: 354, distance: 77.7
click at [272, 355] on li "Single Business Unit Selected : Sets to the selected business unit's ID" at bounding box center [248, 360] width 402 height 11
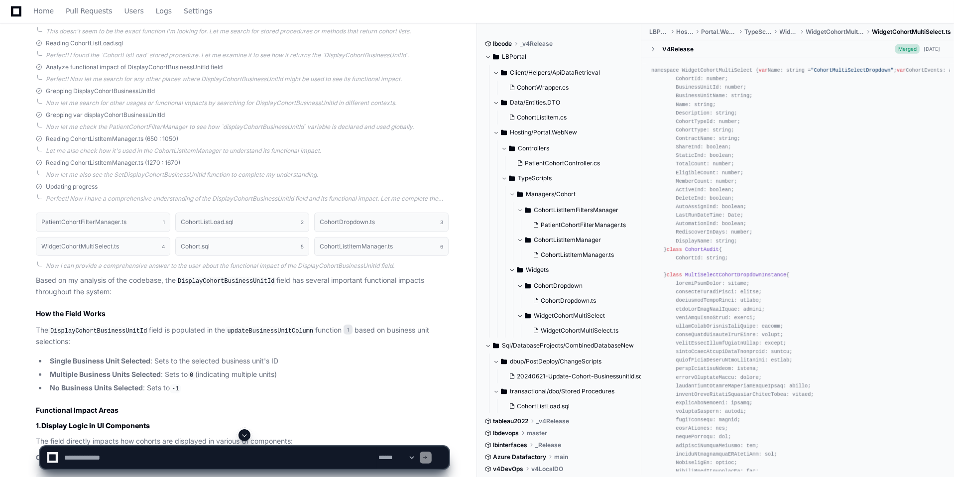
click at [122, 374] on strong "Multiple Business Units Selected" at bounding box center [105, 374] width 111 height 8
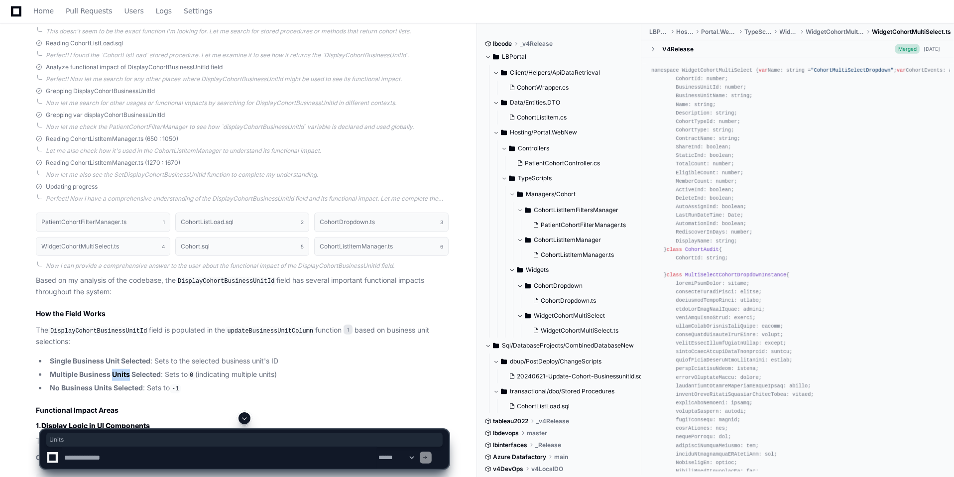
click at [122, 374] on strong "Multiple Business Units Selected" at bounding box center [105, 374] width 111 height 8
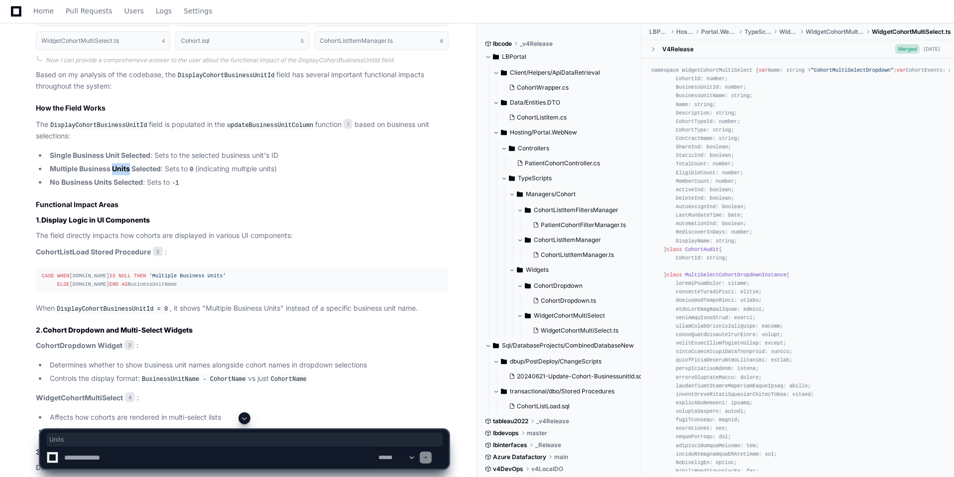
scroll to position [645, 0]
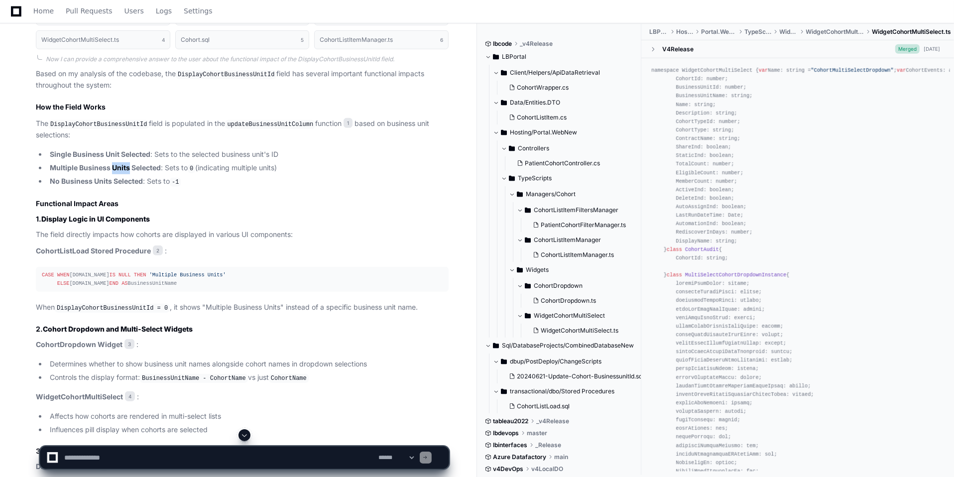
click at [133, 424] on textarea at bounding box center [219, 457] width 315 height 22
type textarea "**********"
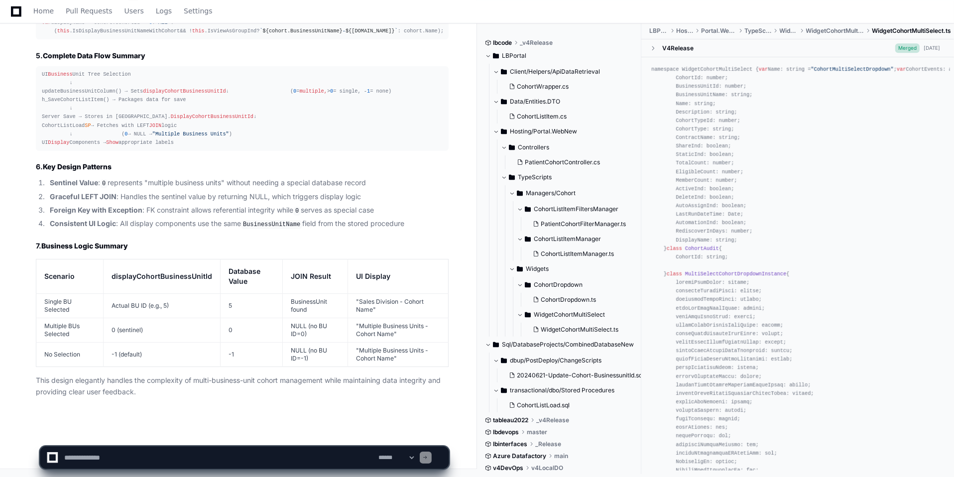
scroll to position [3431, 0]
click at [95, 424] on textarea at bounding box center [219, 457] width 315 height 22
type textarea "**********"
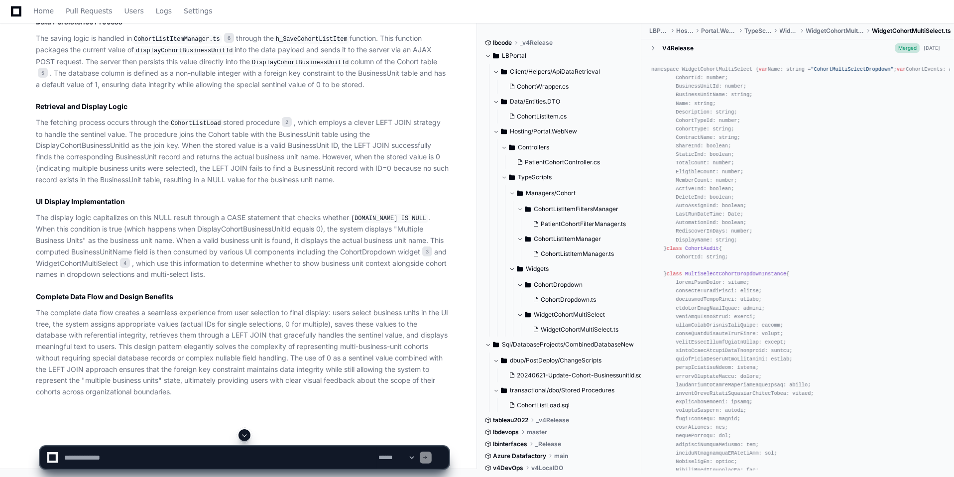
scroll to position [4120, 0]
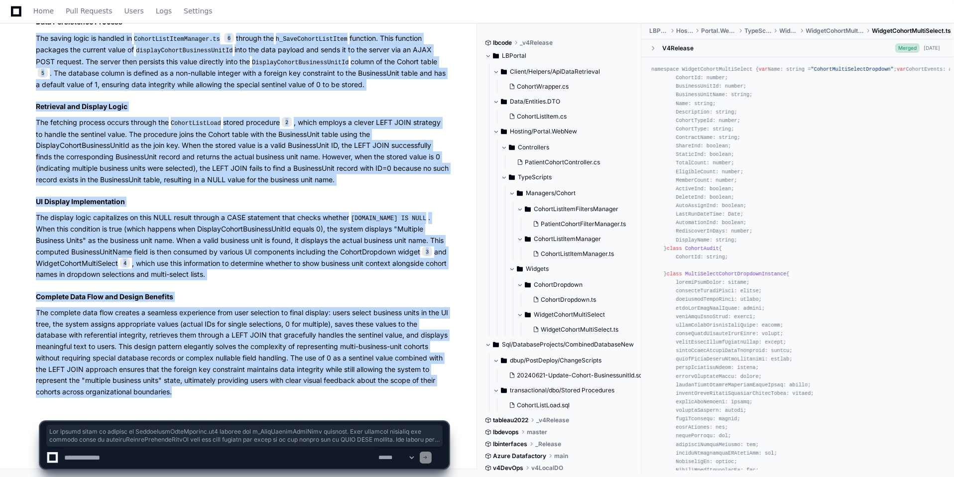
drag, startPoint x: 178, startPoint y: 395, endPoint x: 35, endPoint y: 43, distance: 379.3
click at [35, 43] on div "Thinking PatientCohortFilterManager.ts 1 CohortListItemManager.ts 6 Cohort.sql …" at bounding box center [232, 108] width 433 height 578
copy article "The saving logic is handled in CohortListItemManager.ts 6 through the h_SaveCoh…"
